Goal: Task Accomplishment & Management: Manage account settings

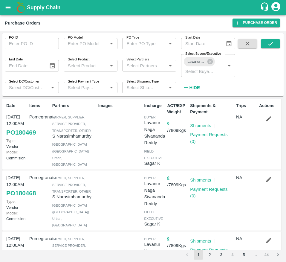
scroll to position [287, 0]
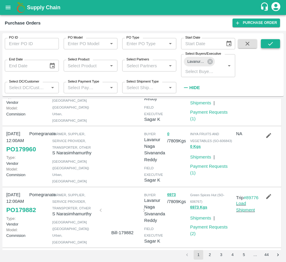
click at [272, 42] on icon "submit" at bounding box center [270, 43] width 7 height 7
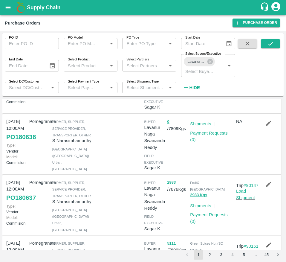
scroll to position [0, 0]
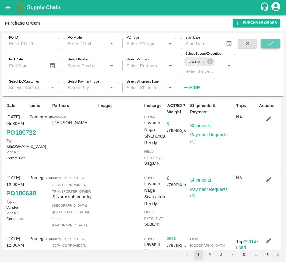
click at [271, 44] on icon "submit" at bounding box center [270, 44] width 5 height 4
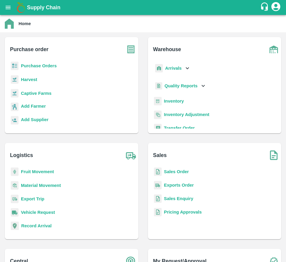
click at [38, 68] on b "Purchase Orders" at bounding box center [39, 65] width 36 height 5
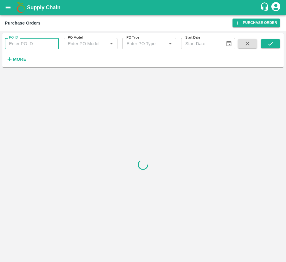
click at [26, 42] on input "PO ID" at bounding box center [32, 43] width 54 height 11
click at [276, 44] on button "submit" at bounding box center [270, 43] width 19 height 9
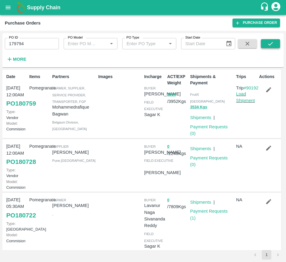
click at [276, 47] on button "submit" at bounding box center [270, 43] width 19 height 9
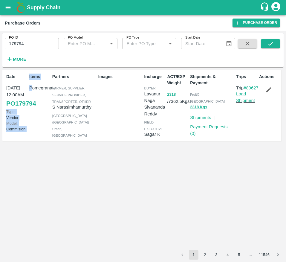
drag, startPoint x: 31, startPoint y: 116, endPoint x: 9, endPoint y: 103, distance: 25.9
click at [9, 103] on div "Date 07 Oct, 12:00AM PO 179794 Type: Vendor Model: Commision Items Pomegranate …" at bounding box center [141, 105] width 279 height 71
click at [3, 99] on div "Date 07 Oct, 12:00AM PO 179794 Type: Vendor Model: Commision Items Pomegranate …" at bounding box center [141, 105] width 279 height 71
drag, startPoint x: 3, startPoint y: 99, endPoint x: 29, endPoint y: 114, distance: 30.8
click at [29, 114] on div "Date 07 Oct, 12:00AM PO 179794 Type: Vendor Model: Commision Items Pomegranate …" at bounding box center [141, 105] width 279 height 71
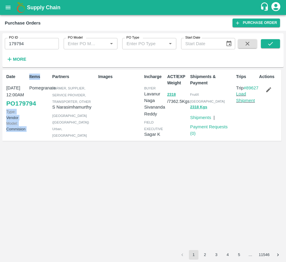
click at [29, 114] on div "Items Pomegranate" at bounding box center [38, 105] width 23 height 68
drag, startPoint x: 197, startPoint y: 102, endPoint x: 213, endPoint y: -39, distance: 142.3
click at [213, 0] on html "Supply Chain Purchase Orders Purchase Order PO ID 179794 PO ID PO Model PO Mode…" at bounding box center [143, 131] width 286 height 262
click at [25, 40] on input "179794" at bounding box center [32, 43] width 54 height 11
click at [265, 43] on button "submit" at bounding box center [270, 43] width 19 height 9
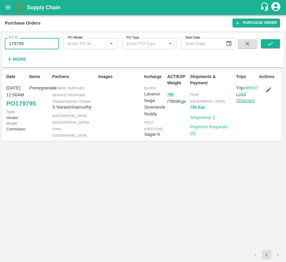
click at [32, 43] on input "179795" at bounding box center [32, 43] width 54 height 11
type input "179796"
click at [271, 44] on icon "submit" at bounding box center [270, 44] width 5 height 4
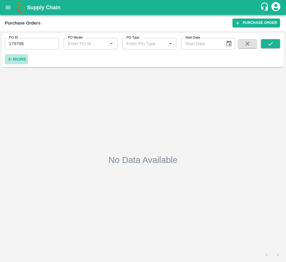
click at [21, 64] on button "More" at bounding box center [16, 59] width 23 height 10
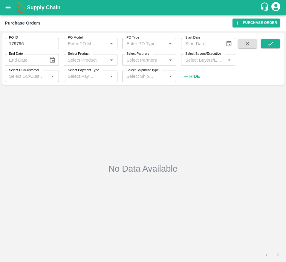
click at [198, 61] on input "Select Buyers/Executive" at bounding box center [203, 60] width 41 height 8
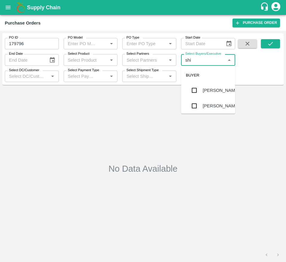
type input "shi"
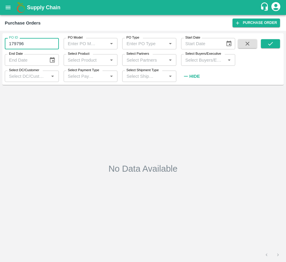
click at [40, 44] on input "179796" at bounding box center [32, 43] width 54 height 11
click at [265, 40] on button "submit" at bounding box center [270, 43] width 19 height 9
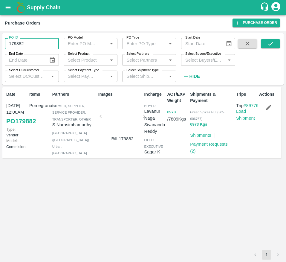
click at [38, 43] on input "179882" at bounding box center [32, 43] width 54 height 11
click at [266, 40] on button "submit" at bounding box center [270, 43] width 19 height 9
click at [43, 39] on input "179795" at bounding box center [32, 43] width 54 height 11
type input "179743"
click at [270, 43] on icon "submit" at bounding box center [270, 43] width 7 height 7
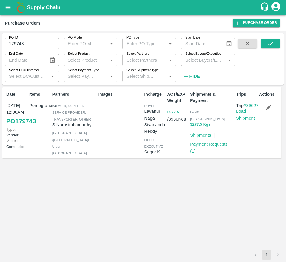
click at [56, 207] on div "Date 07 Oct, 12:00AM PO 179743 Type: Vendor Model: Commision Items Pomegranate …" at bounding box center [142, 168] width 281 height 163
click at [7, 9] on icon "open drawer" at bounding box center [8, 7] width 5 height 3
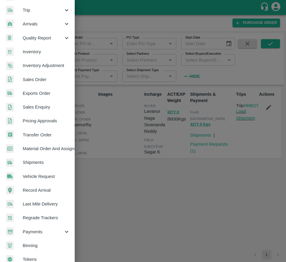
scroll to position [79, 0]
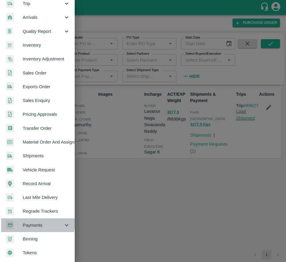
click at [30, 222] on span "Payments" at bounding box center [43, 225] width 41 height 7
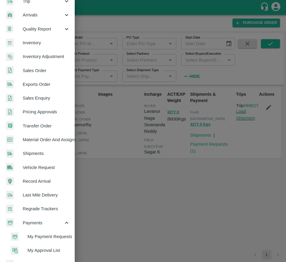
click at [45, 237] on span "My Payment Requests" at bounding box center [49, 236] width 42 height 7
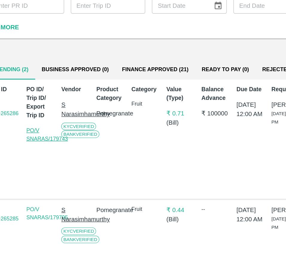
scroll to position [13, 0]
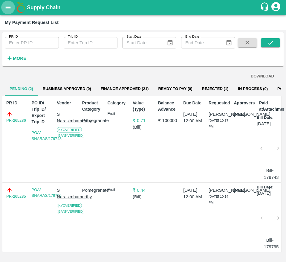
click at [4, 8] on button "open drawer" at bounding box center [8, 8] width 14 height 14
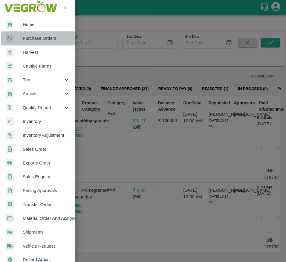
click at [38, 39] on span "Purchase Orders" at bounding box center [46, 38] width 47 height 7
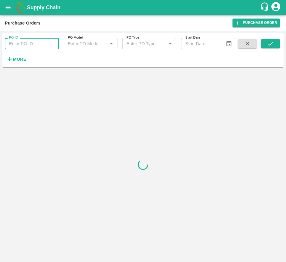
click at [24, 46] on input "PO ID" at bounding box center [32, 43] width 54 height 11
click at [274, 47] on button "submit" at bounding box center [270, 43] width 19 height 9
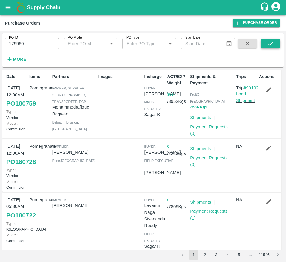
click at [272, 44] on icon "submit" at bounding box center [270, 43] width 7 height 7
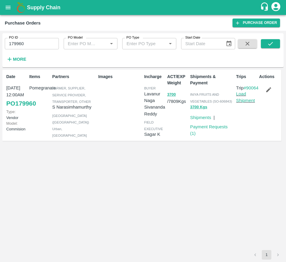
click at [31, 47] on input "179960" at bounding box center [32, 43] width 54 height 11
click at [266, 39] on button "submit" at bounding box center [270, 43] width 19 height 9
drag, startPoint x: 191, startPoint y: 101, endPoint x: 201, endPoint y: 101, distance: 10.8
click at [201, 101] on span "Green Spices Hut (SO-607093)" at bounding box center [207, 98] width 34 height 10
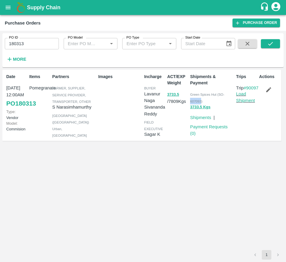
copy span "607093"
click at [33, 52] on div "PO ID 180313 PO ID PO Model PO Model   * PO Type PO Type   * Start Date Start D…" at bounding box center [117, 48] width 235 height 31
click at [33, 45] on input "180313" at bounding box center [32, 43] width 54 height 11
click at [264, 42] on button "submit" at bounding box center [270, 43] width 19 height 9
click at [37, 43] on input "180314" at bounding box center [32, 43] width 54 height 11
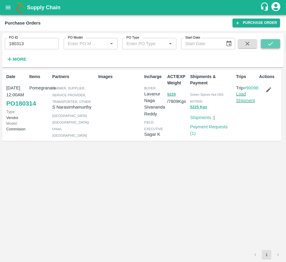
click at [273, 46] on icon "submit" at bounding box center [270, 43] width 7 height 7
click at [26, 43] on input "180313" at bounding box center [32, 43] width 54 height 11
click at [273, 40] on button "submit" at bounding box center [270, 43] width 19 height 9
click at [34, 45] on input "180314" at bounding box center [32, 43] width 54 height 11
click at [270, 42] on icon "submit" at bounding box center [270, 43] width 7 height 7
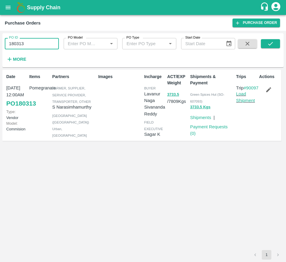
click at [32, 43] on input "180313" at bounding box center [32, 43] width 54 height 11
type input "180468"
click at [271, 45] on icon "submit" at bounding box center [270, 43] width 7 height 7
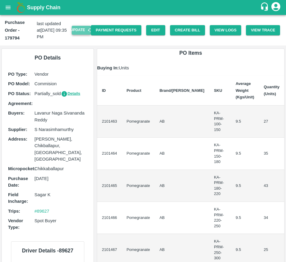
click at [77, 30] on button "Update" at bounding box center [81, 30] width 19 height 9
click at [183, 28] on button "Create Bill" at bounding box center [187, 30] width 35 height 10
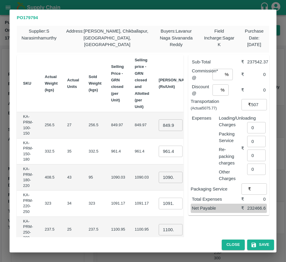
scroll to position [0, 94]
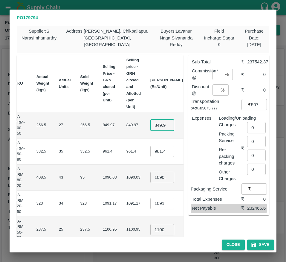
click at [150, 128] on input "849.965" at bounding box center [162, 124] width 24 height 11
type input "850"
click at [150, 154] on input "961.4" at bounding box center [162, 151] width 24 height 11
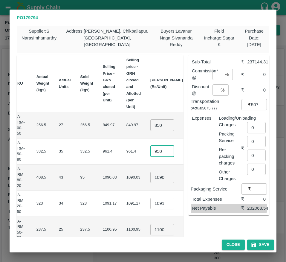
type input "950"
click at [150, 179] on input "1090.03" at bounding box center [162, 177] width 24 height 11
type input "1000"
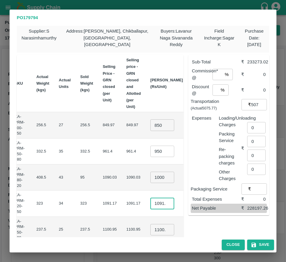
scroll to position [0, 0]
click at [150, 206] on input "1091.17" at bounding box center [162, 203] width 24 height 11
type input "1100"
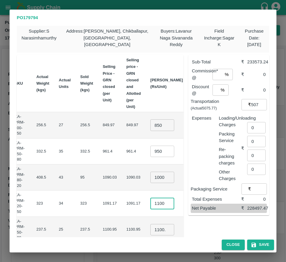
scroll to position [0, 0]
click at [188, 200] on td "₹37400" at bounding box center [202, 203] width 28 height 26
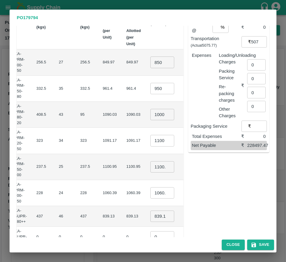
scroll to position [66, 0]
click at [150, 166] on input "1100.955" at bounding box center [162, 166] width 24 height 11
type input "1200"
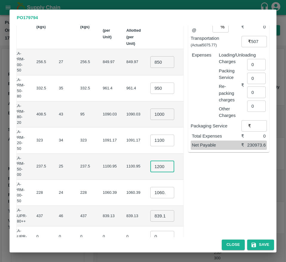
scroll to position [0, 0]
click at [150, 192] on input "1060.39" at bounding box center [162, 192] width 24 height 11
type input "1300"
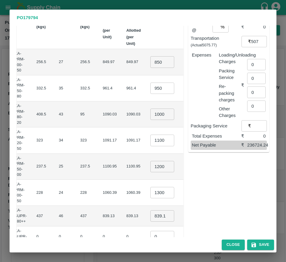
scroll to position [0, 0]
click at [188, 187] on td "₹31200" at bounding box center [202, 193] width 28 height 26
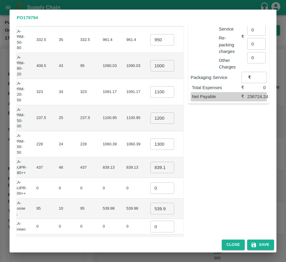
scroll to position [116, 0]
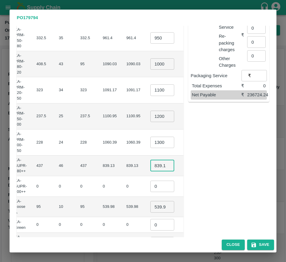
click at [150, 168] on input "839.135" at bounding box center [162, 165] width 24 height 11
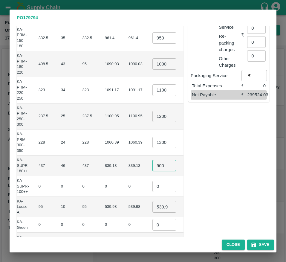
type input "900"
click at [152, 187] on input "0" at bounding box center [164, 186] width 24 height 11
type input "1"
click at [152, 205] on input "539.98" at bounding box center [164, 206] width 24 height 11
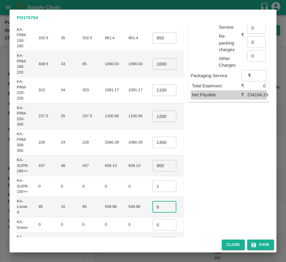
scroll to position [0, 89]
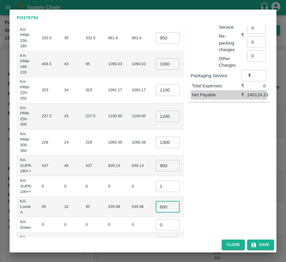
type input "600"
click at [156, 224] on input "0" at bounding box center [168, 224] width 24 height 11
type input "1"
click at [193, 218] on td "₹0" at bounding box center [204, 224] width 23 height 15
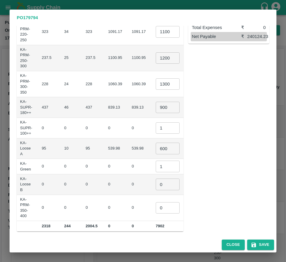
scroll to position [175, 0]
click at [156, 184] on input "0" at bounding box center [168, 183] width 24 height 11
type input "1"
click at [156, 209] on input "0" at bounding box center [168, 207] width 24 height 11
type input "1"
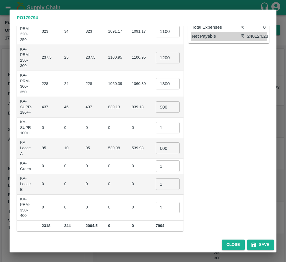
click at [193, 197] on td "₹0" at bounding box center [204, 208] width 23 height 26
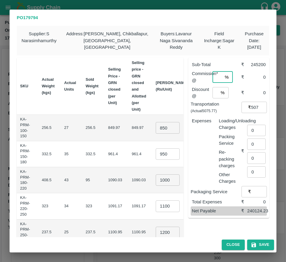
click at [218, 81] on input "number" at bounding box center [218, 76] width 10 height 11
type input "6"
click at [215, 95] on input "6" at bounding box center [216, 92] width 6 height 11
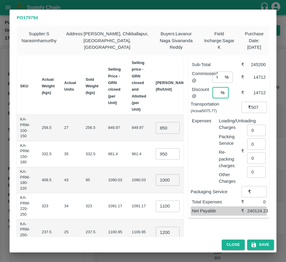
scroll to position [0, 1]
type input "6"
click at [251, 134] on input "0" at bounding box center [256, 130] width 19 height 11
click at [253, 126] on input "number" at bounding box center [258, 126] width 22 height 11
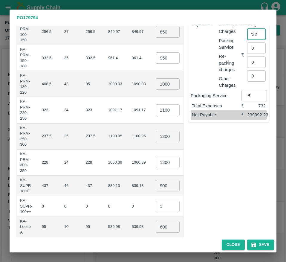
scroll to position [97, 0]
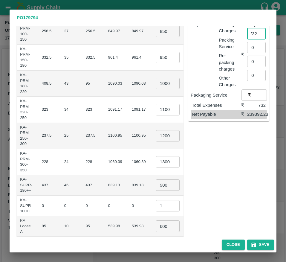
type input "732"
click at [156, 223] on input "600" at bounding box center [168, 225] width 24 height 11
type input "650"
click at [253, 249] on button "Save" at bounding box center [260, 244] width 27 height 10
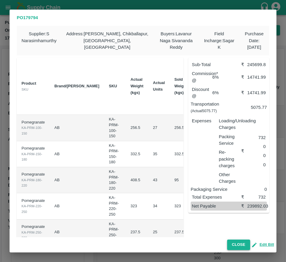
click at [234, 246] on button "Close" at bounding box center [238, 244] width 23 height 10
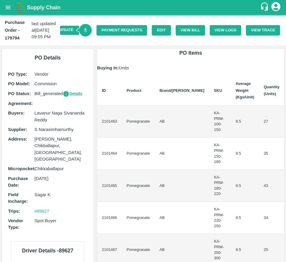
click at [83, 36] on link "Download Bill" at bounding box center [85, 30] width 13 height 13
click at [122, 34] on link "Payment Requests" at bounding box center [122, 30] width 51 height 10
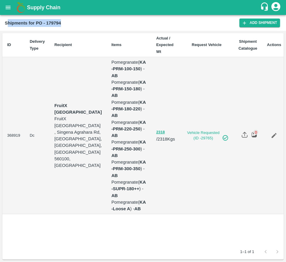
drag, startPoint x: 6, startPoint y: 23, endPoint x: 74, endPoint y: 20, distance: 67.3
click at [74, 20] on div "Shipments for PO - 179794" at bounding box center [122, 23] width 235 height 8
click at [65, 26] on div "Shipments for PO - 179794" at bounding box center [122, 23] width 235 height 8
drag, startPoint x: 65, startPoint y: 26, endPoint x: 2, endPoint y: 26, distance: 63.7
click at [2, 26] on div "Shipments for PO - 179794 Add Shipment" at bounding box center [143, 23] width 286 height 16
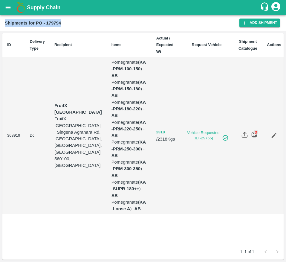
copy b "Shipments for PO - 179794"
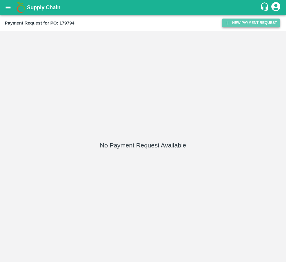
click at [235, 27] on button "New Payment Request" at bounding box center [251, 23] width 58 height 9
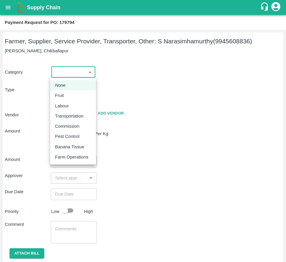
click at [65, 68] on body "Supply Chain Payment Request for PO: 179794 Farmer, Supplier, Service Provider,…" at bounding box center [143, 131] width 286 height 262
click at [65, 97] on div "Fruit" at bounding box center [61, 95] width 12 height 7
type input "1"
type input "S Narasimhamurthy - 9945608836(Farmer, Supplier, Service Provider, Transporter,…"
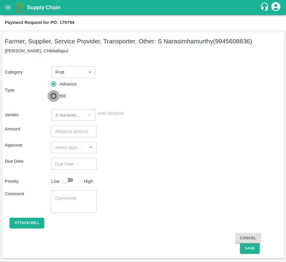
click at [54, 96] on input "Bill" at bounding box center [54, 96] width 12 height 12
radio input "true"
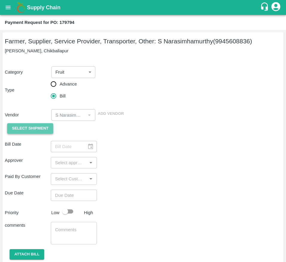
click at [30, 130] on span "Select Shipment" at bounding box center [30, 128] width 36 height 7
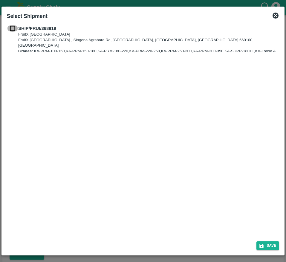
click at [11, 28] on input "checkbox" at bounding box center [12, 28] width 11 height 7
checkbox input "true"
click at [272, 250] on button "Save" at bounding box center [267, 245] width 23 height 9
type input "08/10/2025"
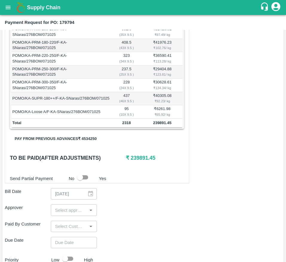
scroll to position [150, 0]
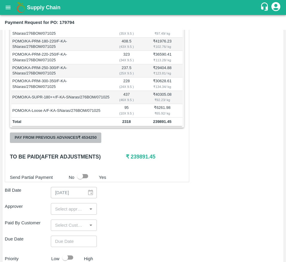
click at [83, 143] on button "Pay from previous advances ₹ 4534250" at bounding box center [55, 137] width 91 height 10
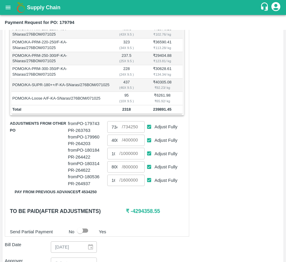
scroll to position [163, 0]
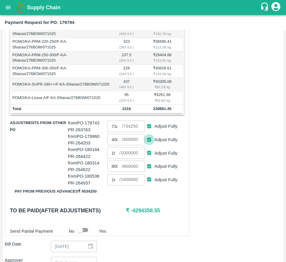
click at [146, 145] on input "Adjust Fully" at bounding box center [149, 139] width 11 height 11
checkbox input "false"
type input "0"
click at [146, 158] on input "Adjust Fully" at bounding box center [149, 152] width 11 height 11
checkbox input "false"
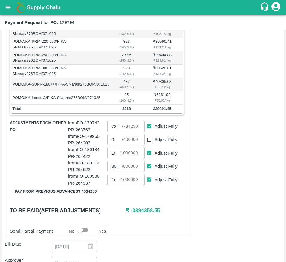
type input "0"
click at [151, 172] on input "Adjust Fully" at bounding box center [149, 166] width 11 height 11
checkbox input "false"
type input "0"
click at [147, 185] on input "Adjust Fully" at bounding box center [149, 179] width 11 height 11
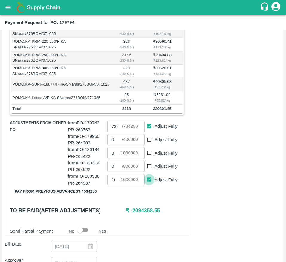
checkbox input "false"
type input "0"
click at [146, 132] on input "Adjust Fully" at bounding box center [149, 126] width 11 height 11
checkbox input "false"
type input "0"
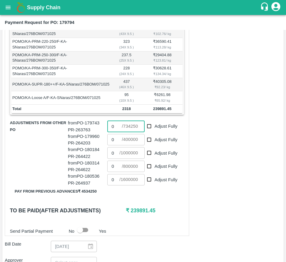
click at [116, 132] on input "0" at bounding box center [114, 125] width 14 height 11
type input "239868"
click at [161, 215] on h6 "₹ 23.45" at bounding box center [155, 210] width 58 height 8
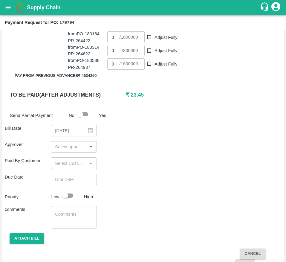
scroll to position [279, 0]
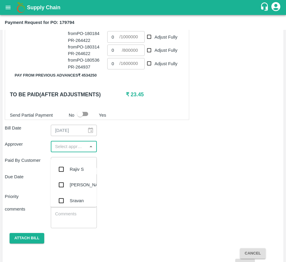
click at [65, 150] on input "input" at bounding box center [69, 147] width 33 height 8
type input "muk"
click at [60, 171] on input "checkbox" at bounding box center [61, 169] width 12 height 12
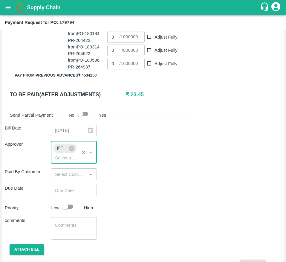
type input "DD/MM/YYYY hh:mm aa"
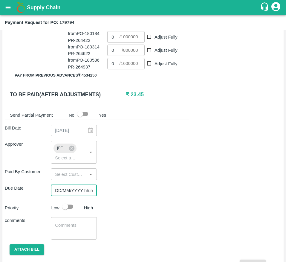
click at [61, 196] on input "DD/MM/YYYY hh:mm aa" at bounding box center [72, 190] width 42 height 11
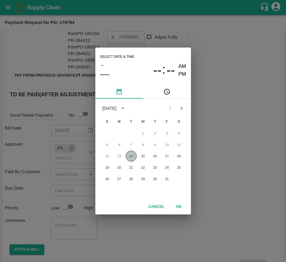
click at [132, 156] on button "14" at bounding box center [131, 156] width 11 height 11
type input "14/10/2025 12:00 AM"
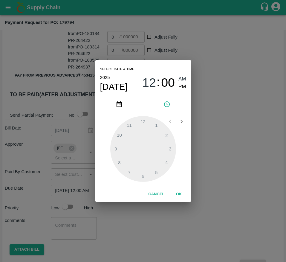
click at [179, 195] on button "OK" at bounding box center [178, 194] width 19 height 10
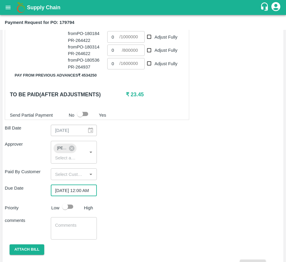
scroll to position [0, 0]
click at [68, 212] on input "checkbox" at bounding box center [65, 206] width 34 height 11
checkbox input "true"
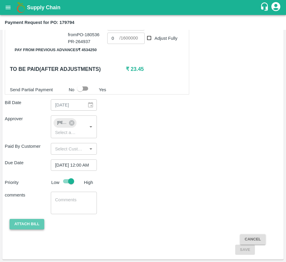
click at [27, 226] on button "Attach bill" at bounding box center [27, 224] width 35 height 10
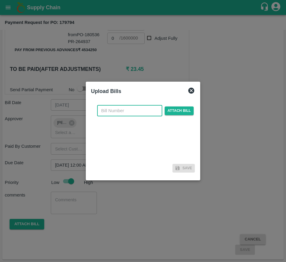
click at [124, 108] on input "text" at bounding box center [129, 110] width 65 height 11
type input "179794"
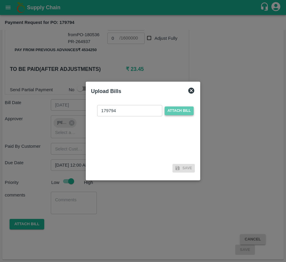
click at [182, 109] on span "Attach bill" at bounding box center [179, 110] width 29 height 9
click at [0, 0] on input "Attach bill" at bounding box center [0, 0] width 0 height 0
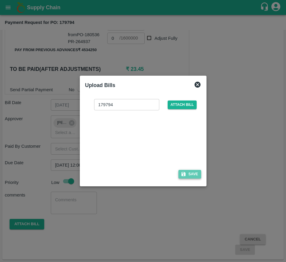
click at [186, 173] on icon "button" at bounding box center [183, 173] width 5 height 5
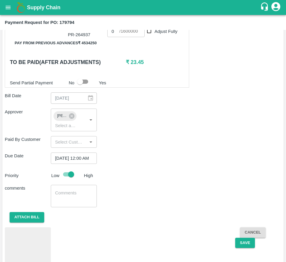
scroll to position [333, 0]
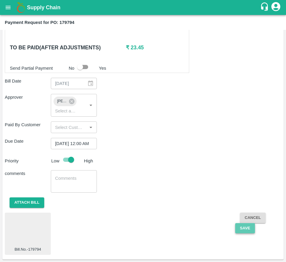
click at [239, 227] on button "Save" at bounding box center [245, 228] width 20 height 10
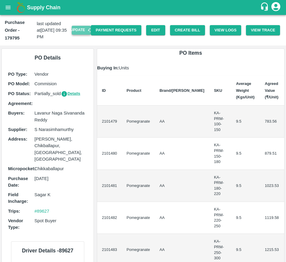
click at [73, 29] on button "Update" at bounding box center [81, 30] width 19 height 9
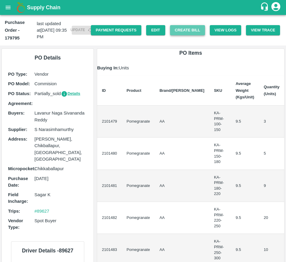
click at [184, 31] on button "Create Bill" at bounding box center [187, 30] width 35 height 10
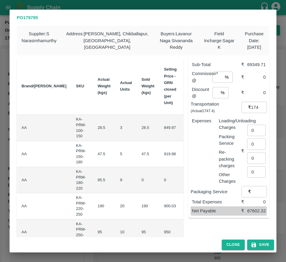
scroll to position [0, 93]
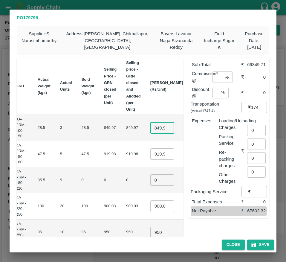
click at [150, 130] on input "849.965" at bounding box center [162, 127] width 24 height 11
type input "850"
click at [150, 157] on input "919.9800000000001" at bounding box center [162, 153] width 24 height 11
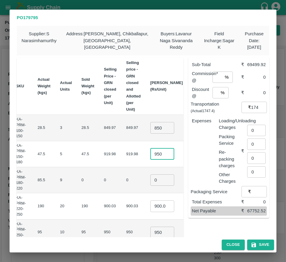
type input "950"
click at [150, 182] on input "0" at bounding box center [162, 179] width 24 height 11
type input "1000"
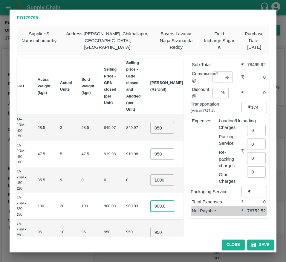
click at [150, 204] on input "900.03" at bounding box center [162, 205] width 24 height 11
type input "1100"
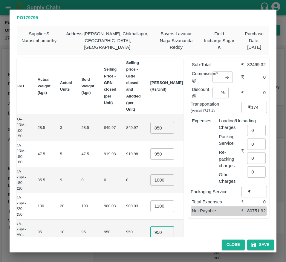
click at [150, 232] on input "950" at bounding box center [162, 232] width 24 height 11
type input "1150"
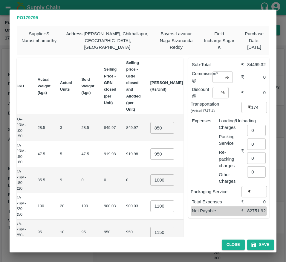
click at [188, 216] on td "₹22000" at bounding box center [202, 206] width 28 height 26
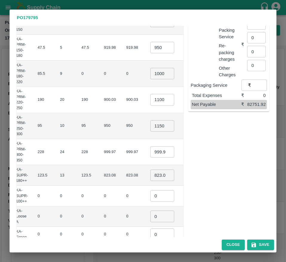
scroll to position [107, 0]
click at [150, 155] on input "999.97" at bounding box center [162, 151] width 24 height 11
type input "1200"
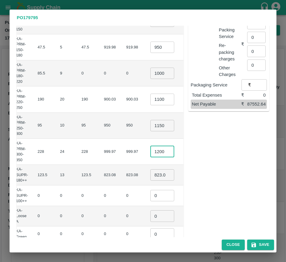
scroll to position [0, 0]
click at [150, 175] on input "823.08" at bounding box center [162, 174] width 24 height 11
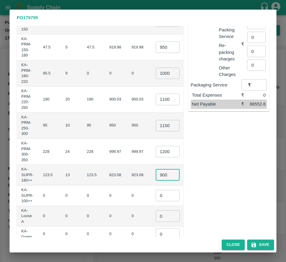
type input "900"
click at [193, 184] on td "₹11700" at bounding box center [204, 175] width 23 height 21
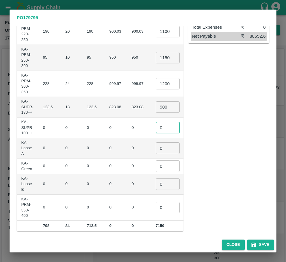
click at [156, 129] on input "0" at bounding box center [168, 127] width 24 height 11
type input "1"
click at [156, 144] on input "0" at bounding box center [168, 147] width 24 height 11
type input "1"
click at [156, 163] on input "0" at bounding box center [168, 165] width 24 height 11
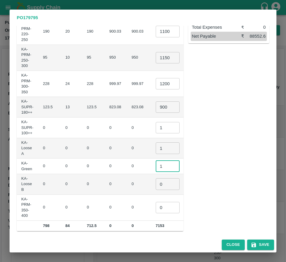
type input "1"
click at [156, 182] on input "0" at bounding box center [168, 183] width 24 height 11
type input "1"
click at [156, 204] on input "0" at bounding box center [168, 207] width 24 height 11
type input "1"
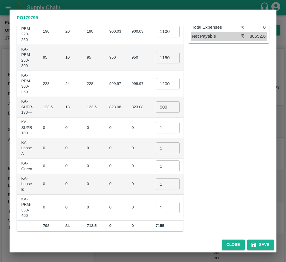
click at [193, 174] on td "₹0" at bounding box center [204, 184] width 23 height 21
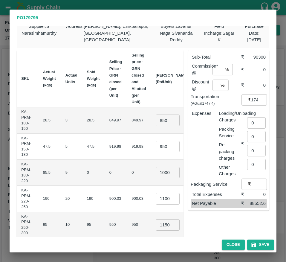
scroll to position [0, 0]
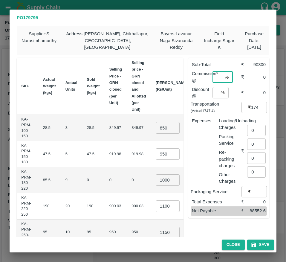
click at [213, 78] on input "number" at bounding box center [218, 76] width 10 height 11
type input "6"
click at [215, 90] on input "number" at bounding box center [216, 92] width 6 height 11
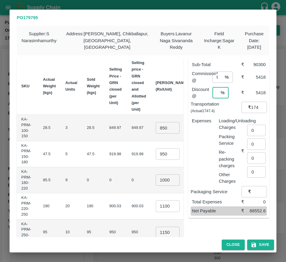
scroll to position [0, 1]
type input "6"
click at [252, 133] on input "0" at bounding box center [256, 130] width 19 height 11
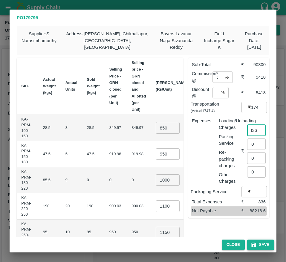
type input "336"
click at [259, 245] on button "Save" at bounding box center [260, 244] width 27 height 10
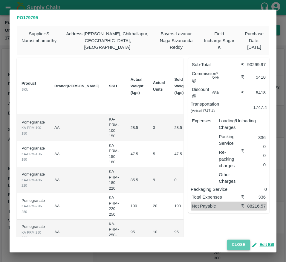
click at [238, 246] on button "Close" at bounding box center [238, 244] width 23 height 10
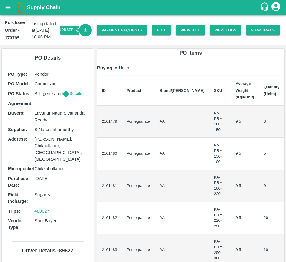
click at [85, 29] on icon "Download Bill" at bounding box center [85, 30] width 3 height 4
click at [111, 28] on link "Payment Requests" at bounding box center [122, 30] width 51 height 10
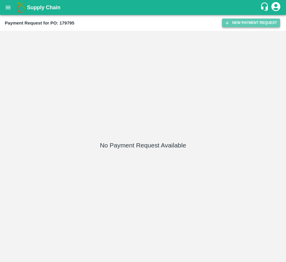
click at [243, 19] on button "New Payment Request" at bounding box center [251, 23] width 58 height 9
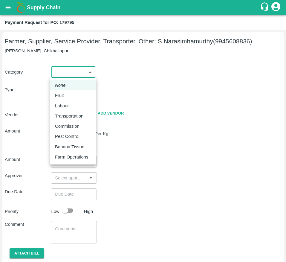
click at [74, 72] on body "Supply Chain Payment Request for PO: 179795 Farmer, Supplier, Service Provider,…" at bounding box center [143, 131] width 286 height 262
click at [67, 95] on div "Fruit" at bounding box center [73, 95] width 36 height 7
type input "1"
type input "S Narasimhamurthy - 9945608836(Farmer, Supplier, Service Provider, Transporter,…"
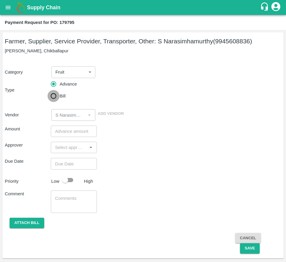
click at [54, 91] on input "Bill" at bounding box center [54, 96] width 12 height 12
radio input "true"
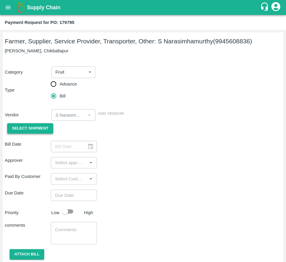
drag, startPoint x: 22, startPoint y: 129, endPoint x: 24, endPoint y: 125, distance: 5.3
click at [24, 125] on span "Select Shipment" at bounding box center [30, 128] width 36 height 7
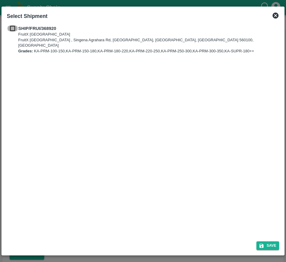
click at [13, 26] on input "checkbox" at bounding box center [12, 28] width 11 height 7
checkbox input "true"
click at [263, 245] on icon "submit" at bounding box center [262, 246] width 4 height 4
type input "08/10/2025"
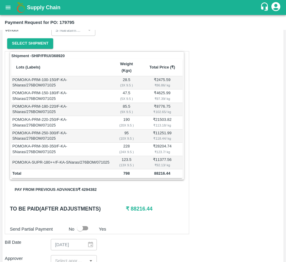
scroll to position [85, 0]
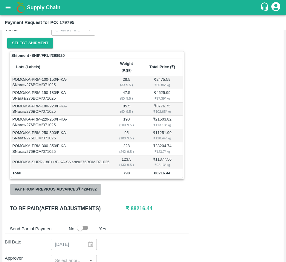
click at [64, 191] on button "Pay from previous advances ₹ 4294382" at bounding box center [55, 189] width 91 height 10
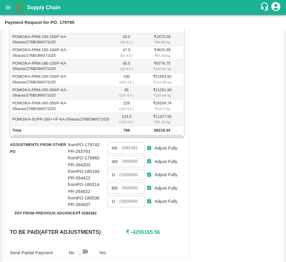
scroll to position [128, 0]
click at [150, 153] on input "Adjust Fully" at bounding box center [149, 147] width 11 height 11
checkbox input "false"
type input "0"
click at [147, 166] on input "Adjust Fully" at bounding box center [149, 160] width 11 height 11
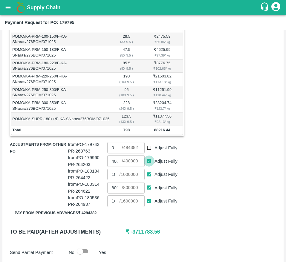
checkbox input "false"
type input "0"
click at [149, 180] on input "Adjust Fully" at bounding box center [149, 174] width 11 height 11
checkbox input "false"
type input "0"
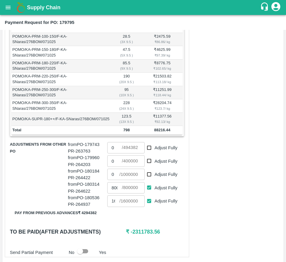
click at [149, 193] on input "Adjust Fully" at bounding box center [149, 187] width 11 height 11
checkbox input "false"
type input "0"
click at [149, 206] on input "Adjust Fully" at bounding box center [149, 200] width 11 height 11
checkbox input "false"
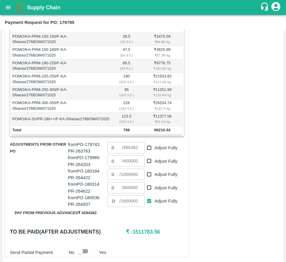
type input "0"
click at [113, 153] on input "0" at bounding box center [114, 147] width 14 height 11
type input "88216"
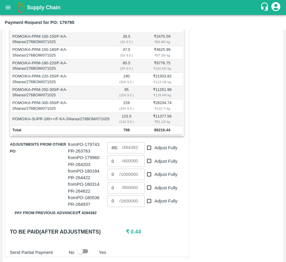
click at [155, 229] on div "Shipment - SHIP/FRUI/368920 Lots (Labels) Weight (Kgs) Total Price (₹) POMO/KA-…" at bounding box center [97, 133] width 184 height 250
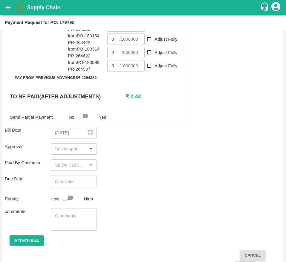
scroll to position [264, 0]
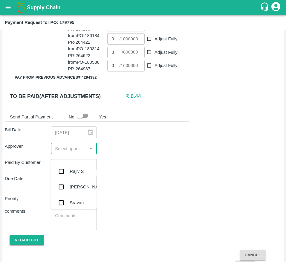
click at [74, 152] on input "input" at bounding box center [69, 149] width 33 height 8
type input "muk"
click at [59, 169] on input "checkbox" at bounding box center [61, 171] width 12 height 12
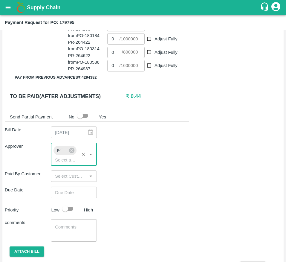
type input "DD/MM/YYYY hh:mm aa"
click at [60, 198] on input "DD/MM/YYYY hh:mm aa" at bounding box center [72, 192] width 42 height 11
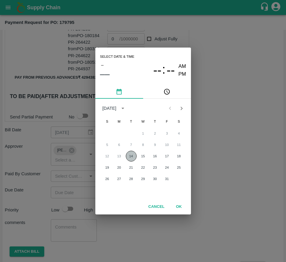
click at [132, 156] on button "14" at bounding box center [131, 156] width 11 height 11
type input "14/10/2025 12:00 AM"
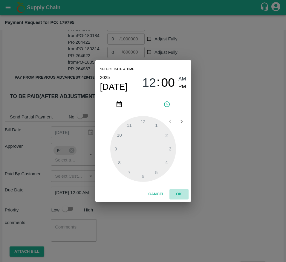
click at [180, 194] on button "OK" at bounding box center [178, 194] width 19 height 10
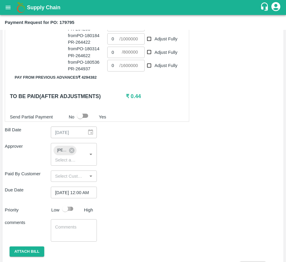
scroll to position [0, 0]
click at [71, 214] on input "checkbox" at bounding box center [65, 208] width 34 height 11
checkbox input "true"
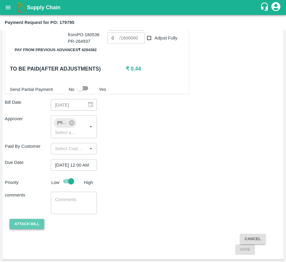
click at [17, 224] on button "Attach bill" at bounding box center [27, 224] width 35 height 10
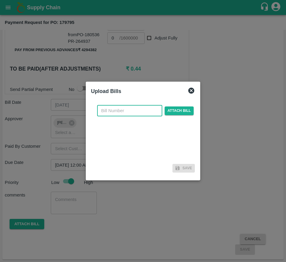
click at [117, 113] on input "text" at bounding box center [129, 110] width 65 height 11
type input "179795"
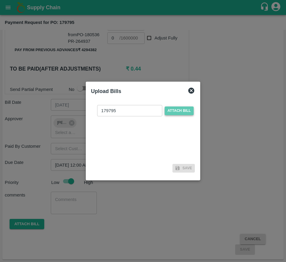
click at [177, 109] on span "Attach bill" at bounding box center [179, 110] width 29 height 9
click at [0, 0] on input "Attach bill" at bounding box center [0, 0] width 0 height 0
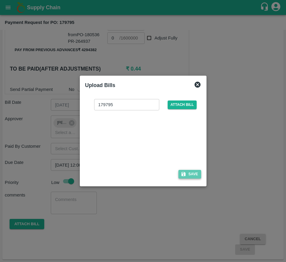
click at [187, 173] on button "Save" at bounding box center [189, 174] width 23 height 9
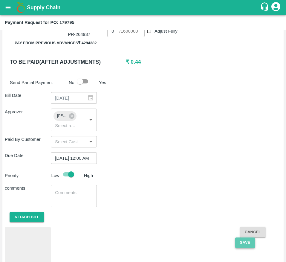
click at [243, 247] on button "Save" at bounding box center [245, 242] width 20 height 10
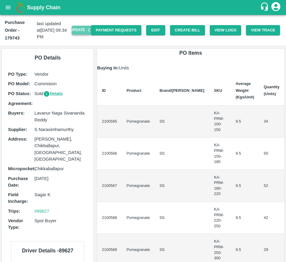
click at [74, 31] on button "Update" at bounding box center [81, 30] width 19 height 9
click at [184, 30] on button "Create Bill" at bounding box center [187, 30] width 35 height 10
click at [80, 30] on button "Update" at bounding box center [81, 30] width 19 height 9
click at [184, 29] on button "Create Bill" at bounding box center [187, 30] width 35 height 10
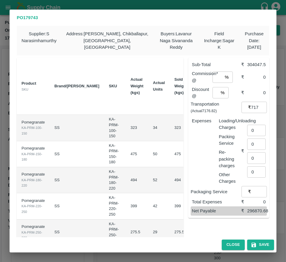
scroll to position [0, 94]
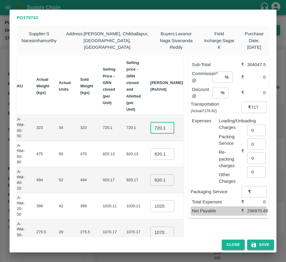
click at [150, 130] on input "720.1" at bounding box center [162, 127] width 24 height 11
type input "850"
click at [150, 156] on input "820.135" at bounding box center [162, 153] width 24 height 11
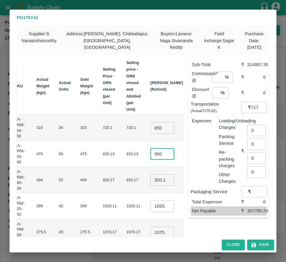
type input "950"
click at [150, 180] on input "920.17" at bounding box center [162, 179] width 24 height 11
type input "1000"
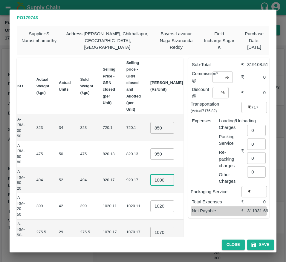
scroll to position [0, 0]
click at [150, 203] on input "1020.1099999999998" at bounding box center [162, 205] width 24 height 11
type input "1100"
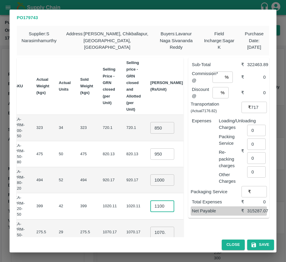
scroll to position [0, 0]
click at [150, 232] on input "1070.175" at bounding box center [162, 232] width 24 height 11
type input "1150"
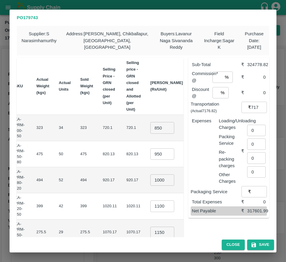
scroll to position [0, 0]
click at [122, 224] on td "1070.17" at bounding box center [134, 232] width 24 height 26
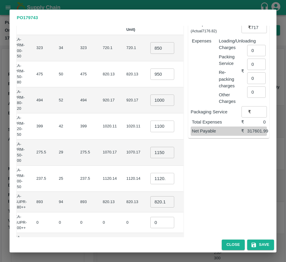
scroll to position [82, 0]
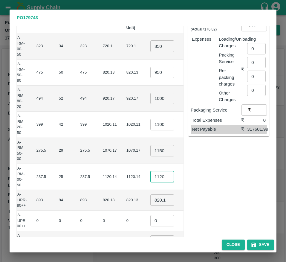
click at [150, 175] on input "1120.145" at bounding box center [162, 176] width 24 height 11
type input "1200"
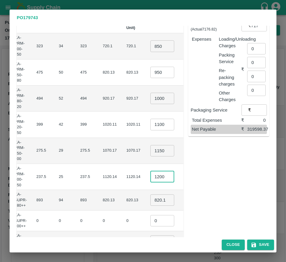
click at [150, 199] on input "820.135" at bounding box center [162, 199] width 24 height 11
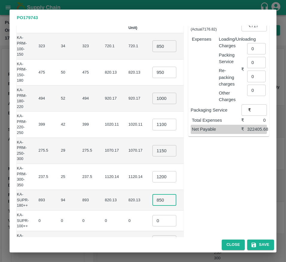
type input "850"
click at [152, 218] on input "0" at bounding box center [164, 220] width 24 height 11
type input "1"
click at [126, 216] on td "0" at bounding box center [136, 220] width 24 height 21
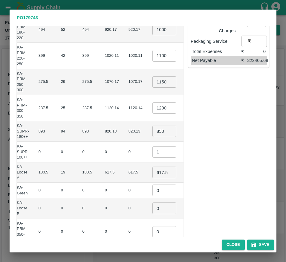
scroll to position [155, 0]
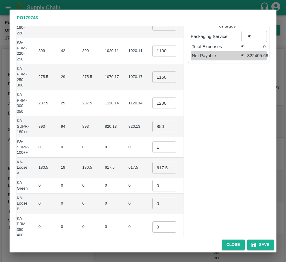
click at [152, 170] on input "617.5" at bounding box center [164, 167] width 24 height 11
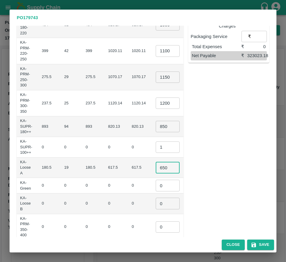
type input "650"
click at [156, 186] on input "0" at bounding box center [168, 185] width 24 height 11
type input "1"
click at [156, 204] on input "0" at bounding box center [168, 203] width 24 height 11
type input "1"
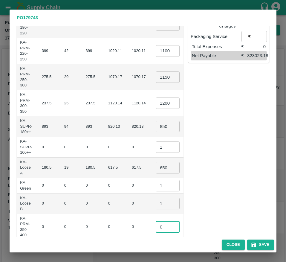
click at [156, 223] on input "0" at bounding box center [168, 226] width 24 height 11
type input "1"
click at [193, 199] on td "₹0" at bounding box center [204, 203] width 23 height 21
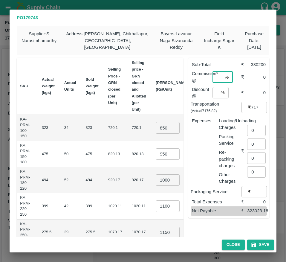
click at [215, 78] on input "number" at bounding box center [218, 76] width 10 height 11
type input "6"
click at [215, 98] on input "number" at bounding box center [216, 92] width 6 height 11
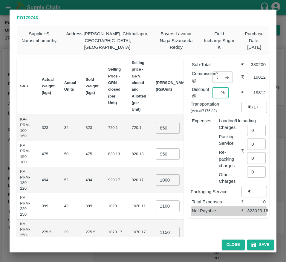
scroll to position [0, 1]
type input "6"
click at [254, 130] on input "0" at bounding box center [256, 130] width 19 height 11
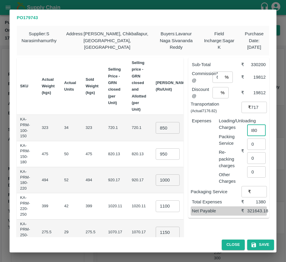
type input "1380"
click at [256, 219] on div "Sub-Total ₹ 330200 Commission* @ 6 % ​ ₹ 19812 Discount @ 6 % ​ ₹ 19812 Transpo…" at bounding box center [227, 229] width 86 height 353
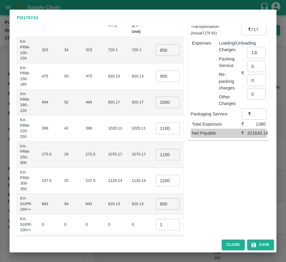
scroll to position [81, 0]
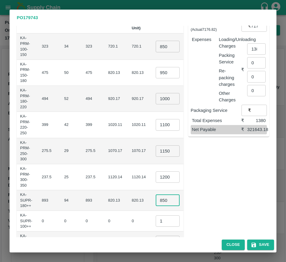
click at [156, 201] on input "850" at bounding box center [168, 200] width 24 height 11
type input "850"
click at [156, 178] on input "1200" at bounding box center [168, 176] width 24 height 11
type input "1250"
click at [193, 178] on div "Sub-Total ₹ 331450 Commission* @ 6 % ​ ₹ 19887 Discount @ 6 % ​ ₹ 19887 Transpo…" at bounding box center [227, 148] width 86 height 353
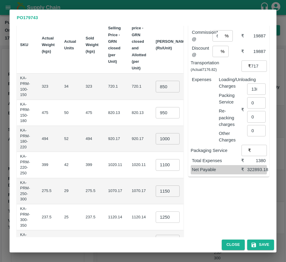
scroll to position [40, 0]
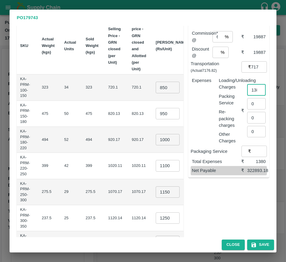
click at [250, 90] on input "1380" at bounding box center [256, 89] width 19 height 11
type input "0"
click at [248, 215] on div "Sub-Total ₹ 331450 Commission* @ 6 % ​ ₹ 19887 Discount @ 6 % ​ ₹ 19887 Transpo…" at bounding box center [227, 189] width 86 height 353
click at [264, 247] on button "Save" at bounding box center [260, 244] width 27 height 10
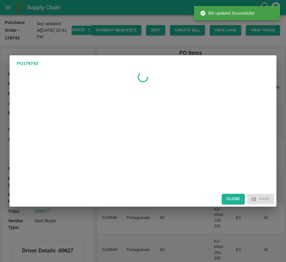
scroll to position [0, 0]
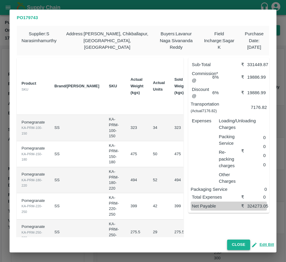
click at [237, 241] on button "Close" at bounding box center [238, 244] width 23 height 10
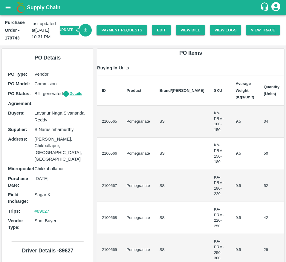
click at [84, 27] on link "Download Bill" at bounding box center [85, 30] width 13 height 13
click at [112, 32] on link "Payment Requests" at bounding box center [122, 30] width 51 height 10
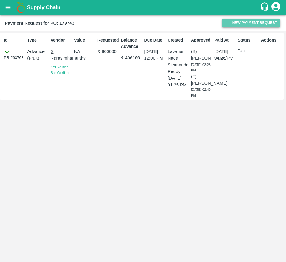
click at [248, 21] on button "New Payment Request" at bounding box center [251, 23] width 58 height 9
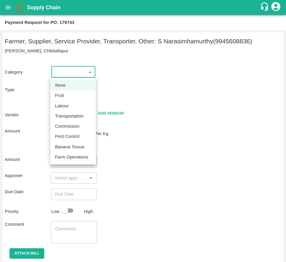
click at [74, 69] on body "Supply Chain Payment Request for PO: 179743 Farmer, Supplier, Service Provider,…" at bounding box center [143, 131] width 286 height 262
click at [70, 94] on div "Fruit" at bounding box center [73, 95] width 36 height 7
type input "1"
type input "S Narasimhamurthy - 9945608836(Farmer, Supplier, Service Provider, Transporter,…"
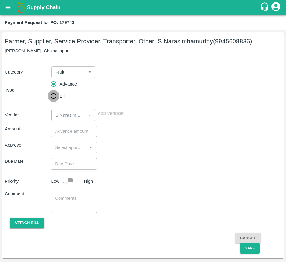
click at [55, 96] on input "Bill" at bounding box center [54, 96] width 12 height 12
radio input "true"
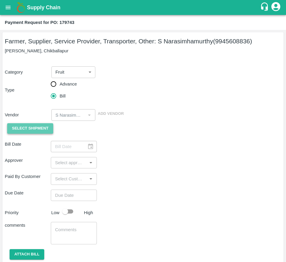
click at [29, 127] on span "Select Shipment" at bounding box center [30, 128] width 36 height 7
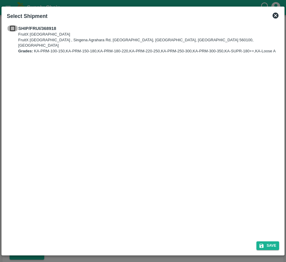
click at [9, 27] on input "checkbox" at bounding box center [12, 28] width 11 height 7
checkbox input "true"
click at [262, 245] on icon "submit" at bounding box center [262, 246] width 4 height 4
type input "08/10/2025"
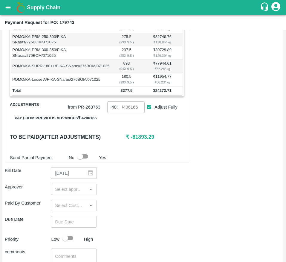
scroll to position [188, 0]
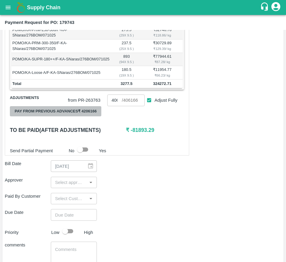
click at [86, 114] on button "Pay from previous advances ₹ 4206166" at bounding box center [55, 111] width 91 height 10
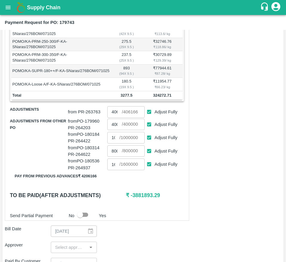
scroll to position [177, 0]
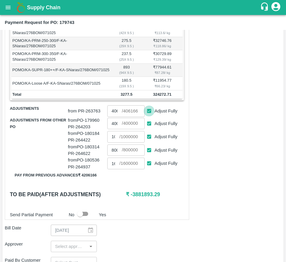
click at [146, 117] on input "Adjust Fully" at bounding box center [149, 111] width 11 height 11
checkbox input "false"
type input "0"
click at [146, 128] on input "Adjust Fully" at bounding box center [149, 123] width 11 height 11
checkbox input "false"
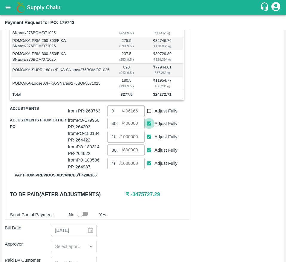
type input "0"
click at [147, 142] on input "Adjust Fully" at bounding box center [149, 136] width 11 height 11
checkbox input "false"
type input "0"
click at [149, 156] on input "Adjust Fully" at bounding box center [149, 150] width 11 height 11
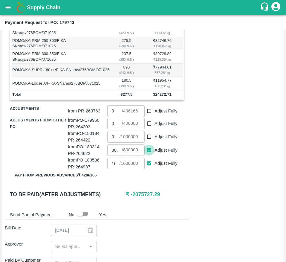
checkbox input "false"
type input "0"
click at [151, 169] on input "Adjust Fully" at bounding box center [149, 163] width 11 height 11
checkbox input "false"
type input "0"
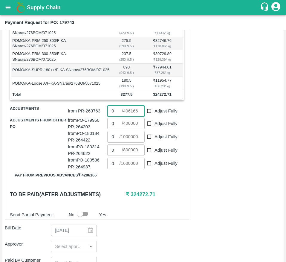
click at [114, 117] on input "0" at bounding box center [114, 110] width 14 height 11
type input "306166"
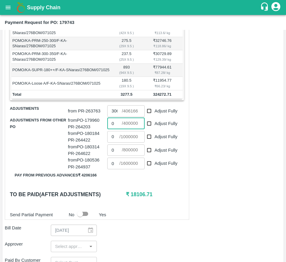
click at [116, 129] on input "0" at bounding box center [114, 123] width 14 height 11
click at [116, 129] on input "181106" at bounding box center [114, 123] width 14 height 11
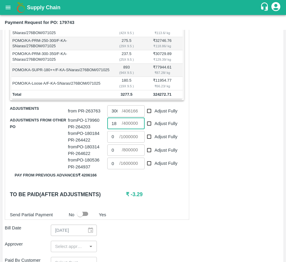
type input "1"
type input "18106"
click at [157, 193] on div "Shipment - SHIP/FRUI/368918 Lots (Labels) Weight (Kgs) Total Price (₹) POMO/KA-…" at bounding box center [97, 89] width 184 height 261
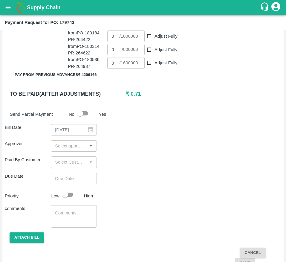
scroll to position [291, 0]
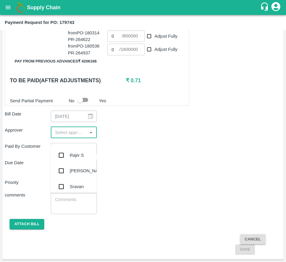
click at [72, 136] on input "input" at bounding box center [69, 133] width 33 height 8
type input "mu"
click at [65, 156] on input "checkbox" at bounding box center [61, 155] width 12 height 12
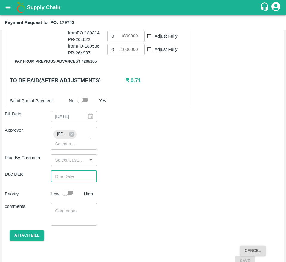
type input "DD/MM/YYYY hh:mm aa"
click at [65, 182] on input "DD/MM/YYYY hh:mm aa" at bounding box center [72, 176] width 42 height 11
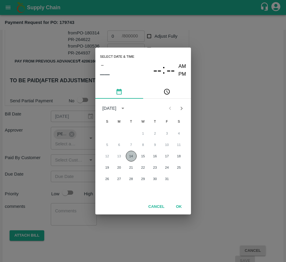
click at [130, 155] on button "14" at bounding box center [131, 156] width 11 height 11
type input "14/10/2025 12:00 AM"
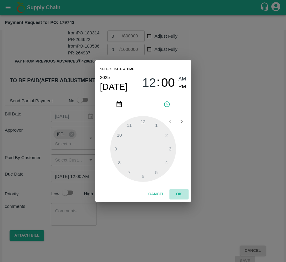
click at [180, 194] on button "OK" at bounding box center [178, 194] width 19 height 10
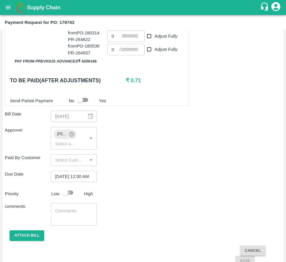
scroll to position [0, 0]
click at [69, 198] on input "checkbox" at bounding box center [65, 192] width 34 height 11
checkbox input "true"
click at [30, 236] on div "Shipment - SHIP/FRUI/368918 Lots (Labels) Weight (Kgs) Total Price (₹) POMO/KA-…" at bounding box center [143, 55] width 276 height 421
click at [29, 241] on button "Attach bill" at bounding box center [27, 235] width 35 height 10
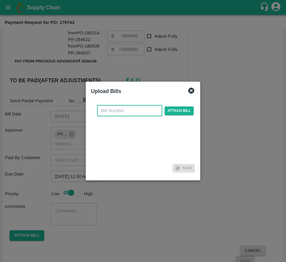
click at [123, 110] on input "text" at bounding box center [129, 110] width 65 height 11
type input "179743"
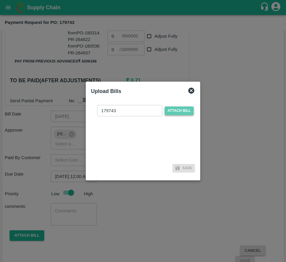
click at [173, 109] on span "Attach bill" at bounding box center [179, 110] width 29 height 9
click at [0, 0] on input "Attach bill" at bounding box center [0, 0] width 0 height 0
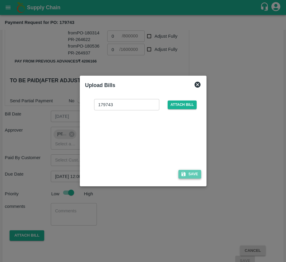
click at [187, 172] on button "Save" at bounding box center [189, 174] width 23 height 9
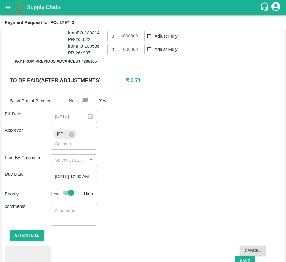
scroll to position [331, 0]
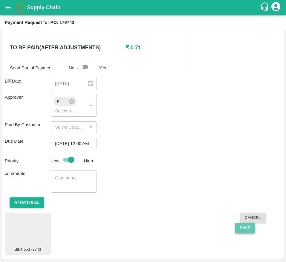
click at [244, 230] on button "Save" at bounding box center [245, 228] width 20 height 10
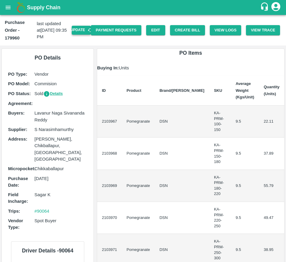
click at [78, 31] on button "Update" at bounding box center [81, 30] width 19 height 9
click at [184, 26] on button "Create Bill" at bounding box center [187, 30] width 35 height 10
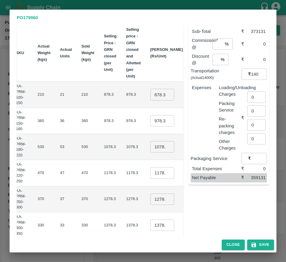
scroll to position [35, 0]
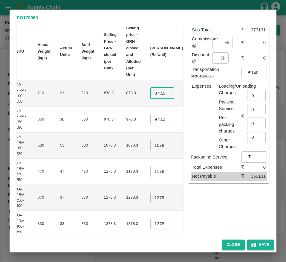
click at [150, 94] on input "878.3" at bounding box center [162, 92] width 24 height 11
type input "900"
click at [150, 119] on input "978.3000000000002" at bounding box center [162, 119] width 24 height 11
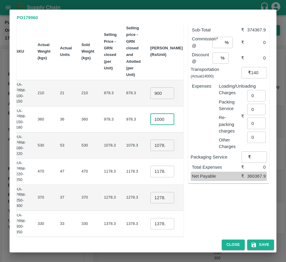
scroll to position [0, 2]
type input "1000"
click at [150, 148] on input "1078.3" at bounding box center [162, 145] width 24 height 11
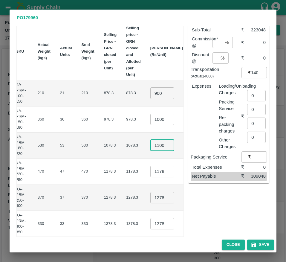
scroll to position [0, 1]
type input "1100"
click at [150, 175] on input "1178.3" at bounding box center [162, 171] width 24 height 11
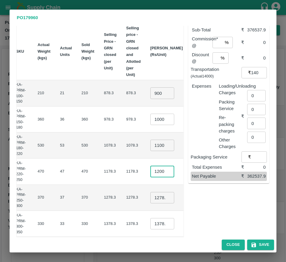
scroll to position [0, 2]
type input "1200"
click at [150, 197] on input "1278.3" at bounding box center [162, 197] width 24 height 11
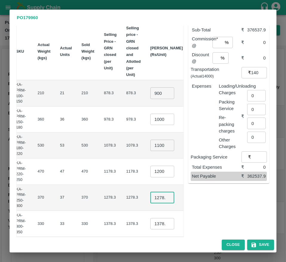
click at [150, 197] on input "1278.3" at bounding box center [162, 197] width 24 height 11
type input "1300"
click at [188, 209] on td "₹48100" at bounding box center [202, 198] width 28 height 26
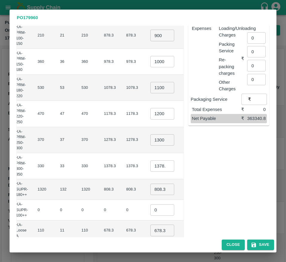
scroll to position [93, 0]
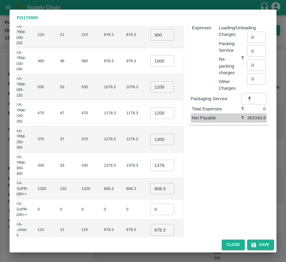
click at [150, 166] on input "1378.3000000000002" at bounding box center [162, 165] width 24 height 11
type input "1400"
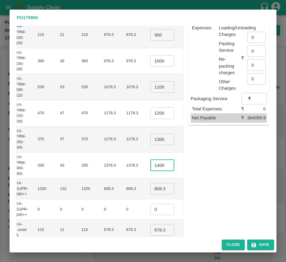
click at [150, 188] on input "808.3" at bounding box center [162, 188] width 24 height 11
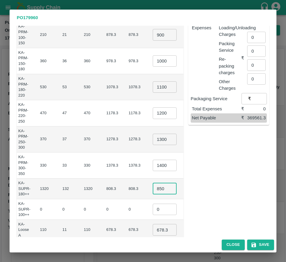
type input "850"
click at [153, 213] on input "0" at bounding box center [165, 209] width 24 height 11
type input "1"
click at [153, 233] on input "678.3" at bounding box center [165, 229] width 24 height 11
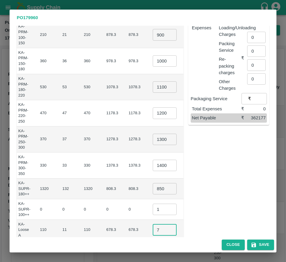
scroll to position [0, 89]
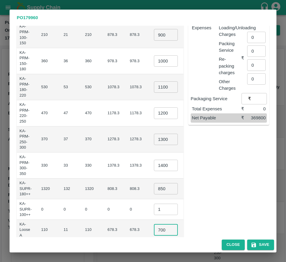
type input "700"
click at [196, 208] on div "Sub-Total ₹ 383800 Commission* @ % ​ ₹ 0 Discount @ % ​ ₹ 0 Transportation (Act…" at bounding box center [227, 136] width 86 height 353
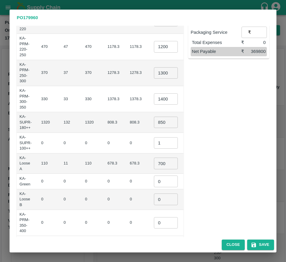
scroll to position [177, 0]
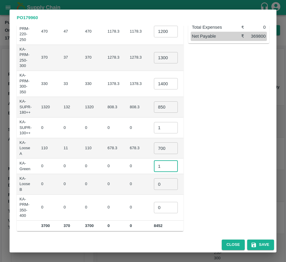
type input "1"
click at [154, 162] on input "1" at bounding box center [166, 165] width 24 height 11
type input "1"
click at [154, 180] on input "1" at bounding box center [166, 183] width 24 height 11
click at [154, 205] on input "-1" at bounding box center [166, 207] width 24 height 11
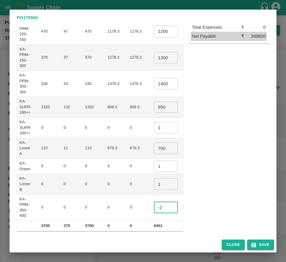
click at [154, 205] on input "-2" at bounding box center [166, 207] width 24 height 11
click at [154, 204] on input "-1" at bounding box center [166, 207] width 24 height 11
click at [154, 204] on input "0" at bounding box center [166, 207] width 24 height 11
type input "1"
click at [154, 204] on input "1" at bounding box center [166, 207] width 24 height 11
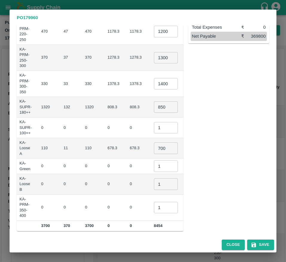
click at [228, 180] on div "Sub-Total ₹ 383800 Commission* @ % ​ ₹ 0 Discount @ % ​ ₹ 0 Transportation (Act…" at bounding box center [227, 54] width 86 height 353
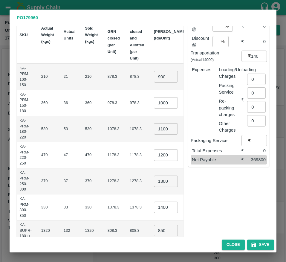
scroll to position [0, 0]
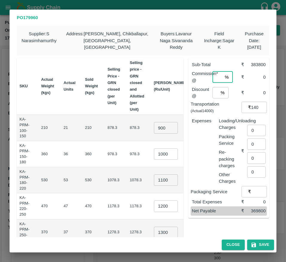
click at [213, 77] on input "number" at bounding box center [218, 76] width 10 height 11
type input "6"
click at [213, 94] on input "number" at bounding box center [216, 92] width 6 height 11
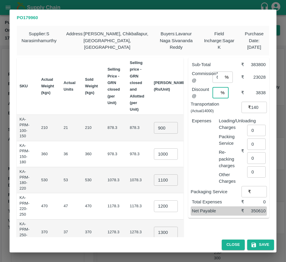
scroll to position [0, 1]
type input "1"
click at [255, 130] on input "0" at bounding box center [256, 130] width 19 height 11
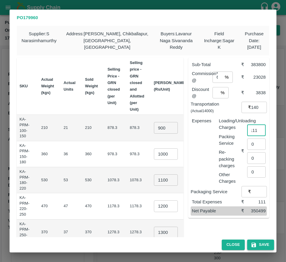
type input "111"
click at [259, 244] on button "Save" at bounding box center [260, 244] width 27 height 10
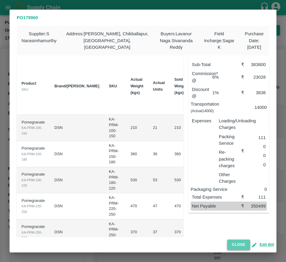
click at [235, 246] on button "Close" at bounding box center [238, 244] width 23 height 10
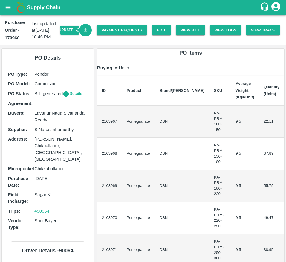
click at [88, 30] on link "Download Bill" at bounding box center [85, 30] width 13 height 13
click at [110, 32] on link "Payment Requests" at bounding box center [122, 30] width 51 height 10
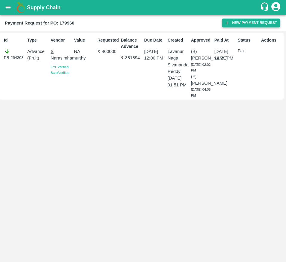
click at [236, 20] on button "New Payment Request" at bounding box center [251, 23] width 58 height 9
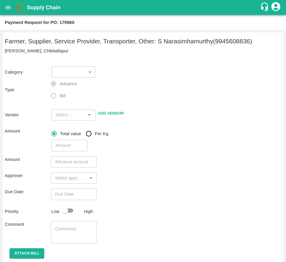
click at [68, 71] on body "Supply Chain Payment Request for PO: 179960 Farmer, Supplier, Service Provider,…" at bounding box center [143, 131] width 286 height 262
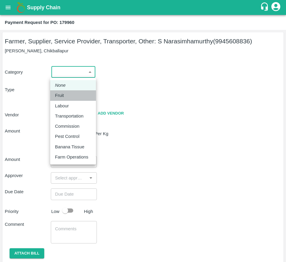
click at [68, 97] on div "Fruit" at bounding box center [73, 95] width 36 height 7
type input "1"
type input "S Narasimhamurthy - 9945608836(Farmer, Supplier, Service Provider, Transporter,…"
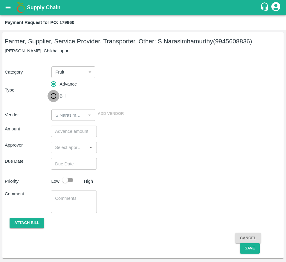
click at [57, 96] on input "Bill" at bounding box center [54, 96] width 12 height 12
radio input "true"
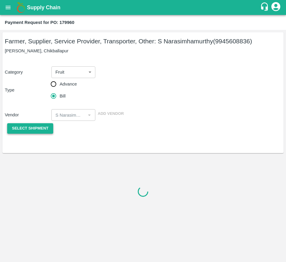
click at [30, 133] on button "Select Shipment" at bounding box center [30, 128] width 46 height 10
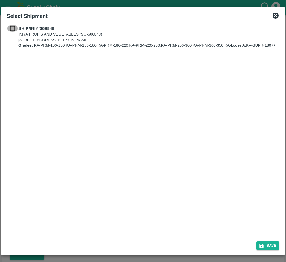
click at [16, 28] on input "checkbox" at bounding box center [12, 28] width 11 height 7
checkbox input "true"
click at [274, 242] on button "Save" at bounding box center [267, 245] width 23 height 9
type input "[DATE]"
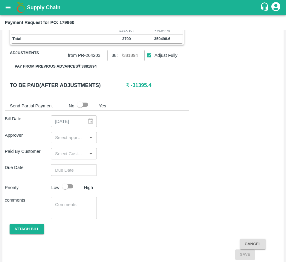
scroll to position [238, 0]
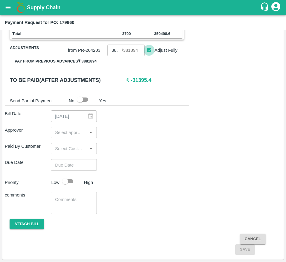
click at [148, 56] on input "Adjust Fully" at bounding box center [149, 50] width 11 height 11
checkbox input "false"
type input "0"
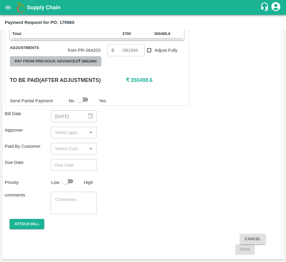
click at [86, 67] on button "Pay from previous advances ₹ 3881894" at bounding box center [55, 61] width 91 height 10
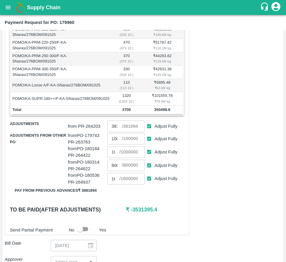
scroll to position [162, 0]
click at [152, 144] on input "Adjust Fully" at bounding box center [149, 138] width 11 height 11
checkbox input "false"
type input "0"
click at [150, 157] on input "Adjust Fully" at bounding box center [149, 151] width 11 height 11
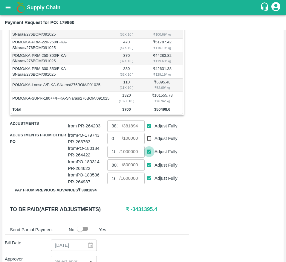
checkbox input "false"
type input "0"
click at [148, 171] on input "Adjust Fully" at bounding box center [149, 165] width 11 height 11
checkbox input "false"
type input "0"
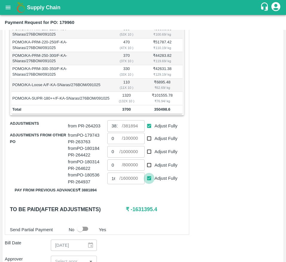
click at [148, 182] on input "Adjust Fully" at bounding box center [149, 178] width 11 height 11
checkbox input "false"
type input "0"
click at [109, 132] on input "381894" at bounding box center [114, 125] width 14 height 11
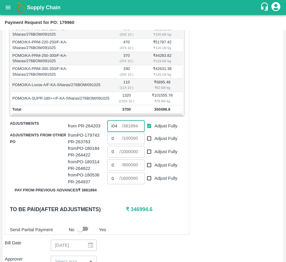
scroll to position [0, 9]
type input "350450"
click at [160, 212] on h6 "₹ 48.6" at bounding box center [155, 209] width 58 height 8
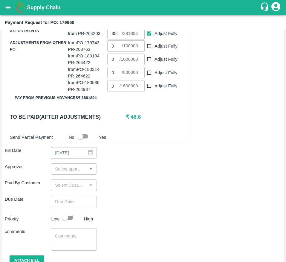
scroll to position [256, 0]
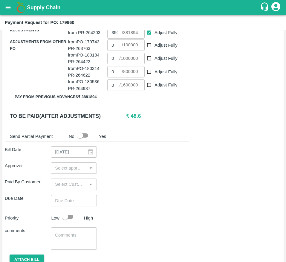
click at [62, 171] on input "input" at bounding box center [69, 168] width 33 height 8
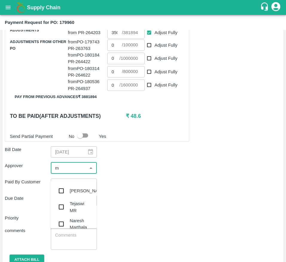
type input "mu"
click at [69, 195] on div "Mukul Chaudhari" at bounding box center [74, 191] width 46 height 16
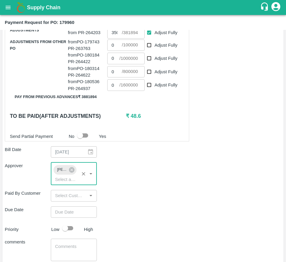
scroll to position [309, 0]
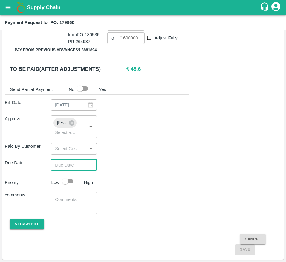
type input "DD/MM/YYYY hh:mm aa"
click at [71, 164] on input "DD/MM/YYYY hh:mm aa" at bounding box center [72, 164] width 42 height 11
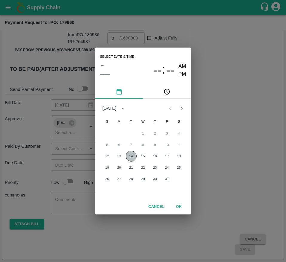
click at [134, 157] on button "14" at bounding box center [131, 156] width 11 height 11
type input "14/10/2025 12:00 AM"
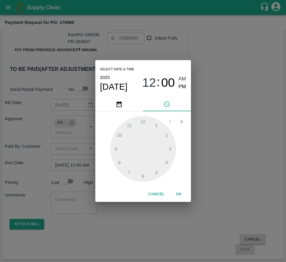
click at [183, 195] on button "OK" at bounding box center [178, 194] width 19 height 10
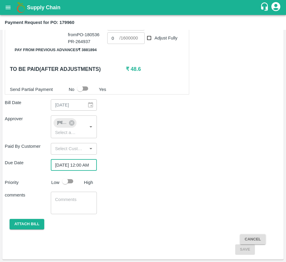
scroll to position [0, 0]
click at [65, 184] on input "checkbox" at bounding box center [65, 180] width 34 height 11
checkbox input "true"
click at [25, 224] on button "Attach bill" at bounding box center [27, 224] width 35 height 10
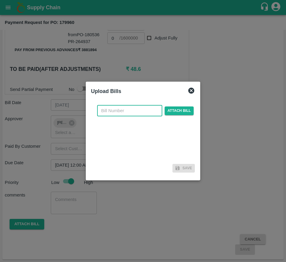
click at [118, 108] on input "text" at bounding box center [129, 110] width 65 height 11
type input "179960"
click at [187, 106] on div "179960 ​ Attach bill" at bounding box center [145, 110] width 99 height 11
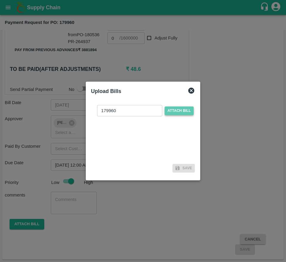
click at [179, 109] on span "Attach bill" at bounding box center [179, 110] width 29 height 9
click at [0, 0] on input "Attach bill" at bounding box center [0, 0] width 0 height 0
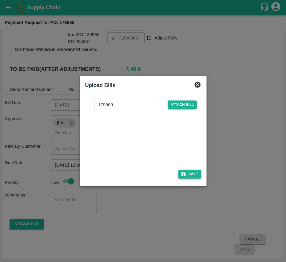
click at [188, 170] on button "Save" at bounding box center [189, 174] width 23 height 9
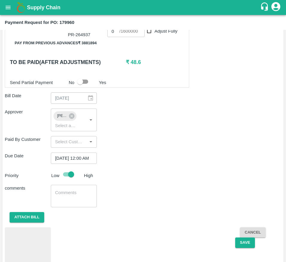
scroll to position [331, 0]
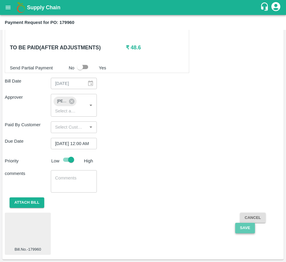
click at [245, 229] on button "Save" at bounding box center [245, 228] width 20 height 10
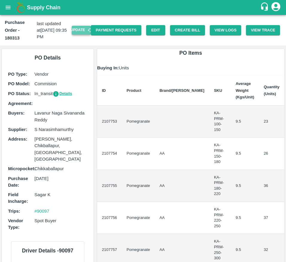
click at [79, 32] on button "Update" at bounding box center [81, 30] width 19 height 9
click at [177, 26] on button "Create Bill" at bounding box center [187, 30] width 35 height 10
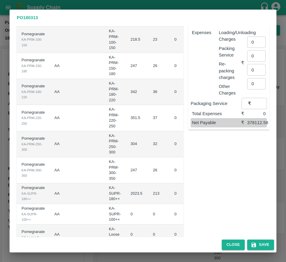
scroll to position [88, 0]
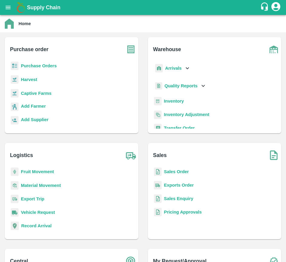
click at [166, 169] on b "Sales Order" at bounding box center [176, 171] width 25 height 5
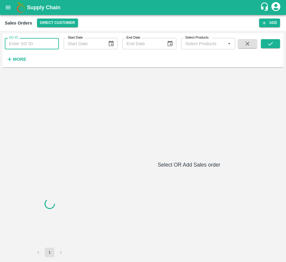
click at [41, 43] on input "SO ID" at bounding box center [32, 43] width 54 height 11
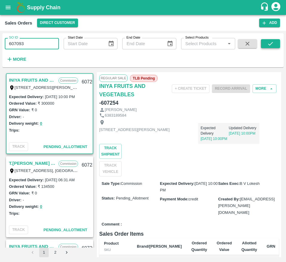
type input "607093"
click at [271, 41] on icon "submit" at bounding box center [270, 43] width 7 height 7
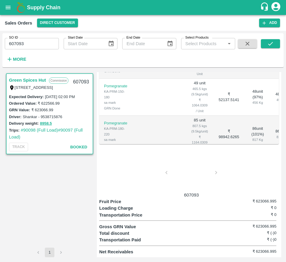
scroll to position [187, 0]
click at [183, 183] on div at bounding box center [191, 174] width 45 height 32
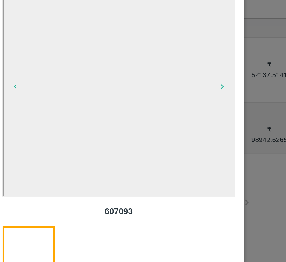
click at [226, 164] on div at bounding box center [143, 131] width 286 height 262
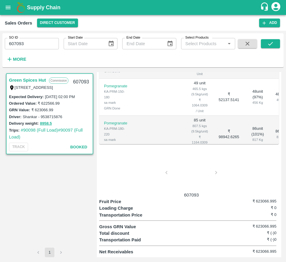
scroll to position [195, 0]
click at [192, 178] on div at bounding box center [191, 174] width 45 height 32
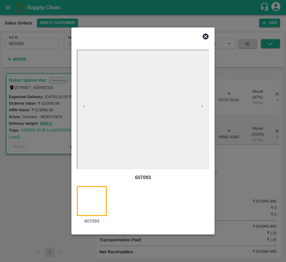
click at [233, 165] on div at bounding box center [143, 131] width 286 height 262
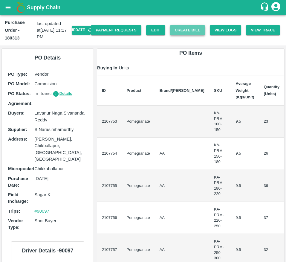
click at [187, 33] on button "Create Bill" at bounding box center [187, 30] width 35 height 10
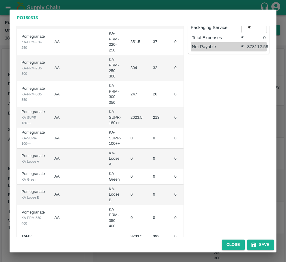
scroll to position [177, 0]
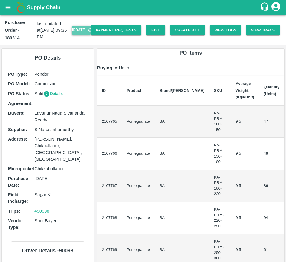
click at [79, 31] on button "Update" at bounding box center [81, 30] width 19 height 9
click at [183, 33] on button "Create Bill" at bounding box center [187, 30] width 35 height 10
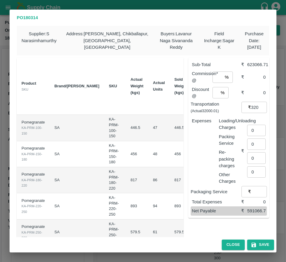
scroll to position [0, 96]
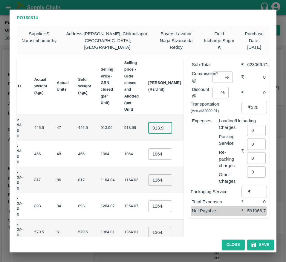
click at [148, 132] on input "913.9949999999999" at bounding box center [160, 127] width 24 height 11
type input "950"
click at [148, 156] on input "1064" at bounding box center [160, 153] width 24 height 11
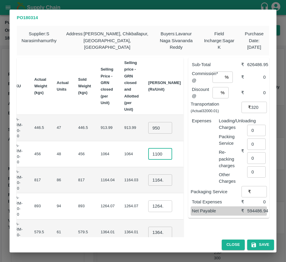
scroll to position [0, 1]
type input "1100"
click at [148, 183] on input "1164.0349999999999" at bounding box center [160, 179] width 24 height 11
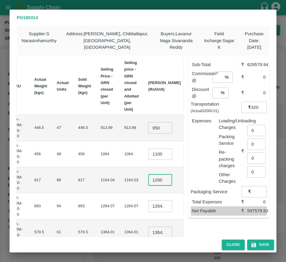
scroll to position [0, 2]
type input "1200"
click at [148, 208] on input "1264.07" at bounding box center [160, 205] width 24 height 11
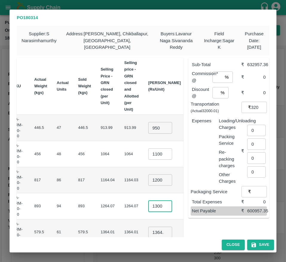
scroll to position [0, 2]
type input "1300"
click at [143, 215] on td "1300 ​" at bounding box center [164, 206] width 42 height 26
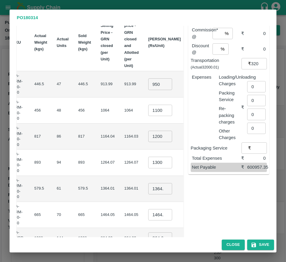
scroll to position [44, 0]
click at [148, 188] on input "1364.0100000000002" at bounding box center [160, 188] width 24 height 11
type input "1400"
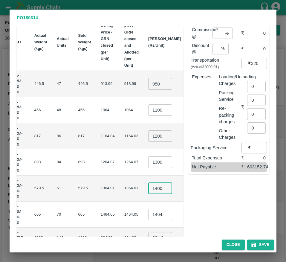
scroll to position [0, 0]
click at [148, 210] on input "1464.045" at bounding box center [160, 214] width 24 height 11
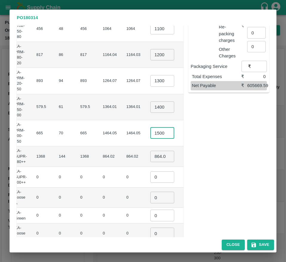
scroll to position [126, 0]
type input "1500"
click at [150, 158] on input "864.025" at bounding box center [162, 155] width 24 height 11
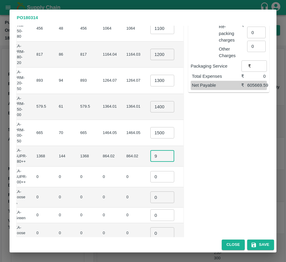
scroll to position [0, 91]
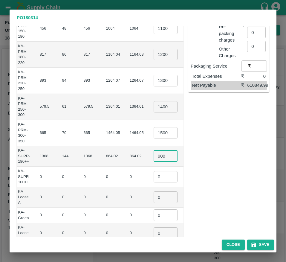
type input "900"
click at [154, 177] on input "0" at bounding box center [166, 176] width 24 height 11
type input "1"
click at [154, 198] on input "0" at bounding box center [166, 196] width 24 height 11
type input "1"
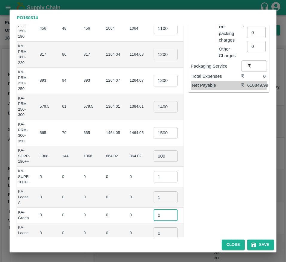
click at [154, 219] on input "0" at bounding box center [166, 214] width 24 height 11
click at [154, 215] on input "1" at bounding box center [166, 214] width 24 height 11
type input "1"
click at [191, 215] on td "₹0" at bounding box center [203, 214] width 25 height 15
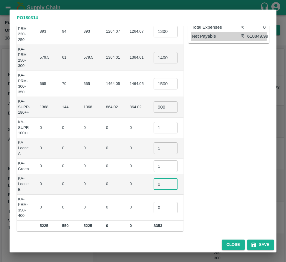
click at [154, 183] on input "0" at bounding box center [166, 183] width 24 height 11
type input "1"
click at [154, 207] on input "0" at bounding box center [166, 207] width 24 height 11
type input "1"
click at [191, 195] on td "₹0" at bounding box center [203, 208] width 25 height 26
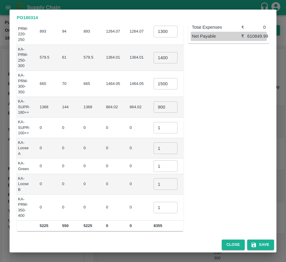
scroll to position [0, 0]
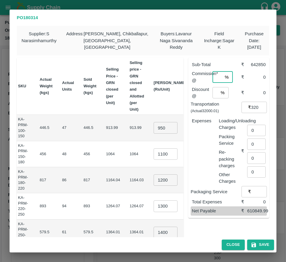
click at [216, 81] on input "number" at bounding box center [218, 76] width 10 height 11
type input "6"
click at [213, 91] on input "number" at bounding box center [216, 92] width 6 height 11
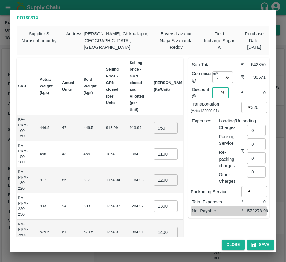
scroll to position [0, 1]
type input "6"
click at [252, 129] on input "0" at bounding box center [256, 130] width 19 height 11
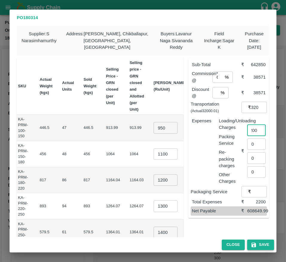
type input "2200"
click at [265, 243] on button "Save" at bounding box center [260, 244] width 27 height 10
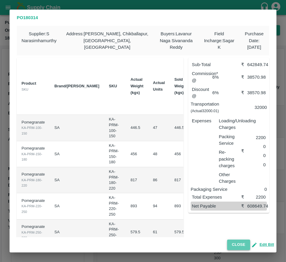
click at [237, 241] on button "Close" at bounding box center [238, 244] width 23 height 10
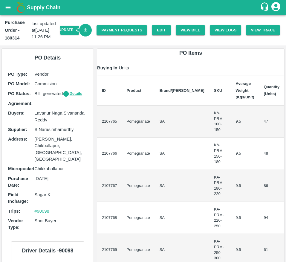
click at [87, 34] on link "Download Bill" at bounding box center [85, 30] width 13 height 13
click at [87, 32] on link "Download Bill" at bounding box center [85, 30] width 13 height 13
click at [129, 32] on link "Payment Requests" at bounding box center [122, 30] width 51 height 10
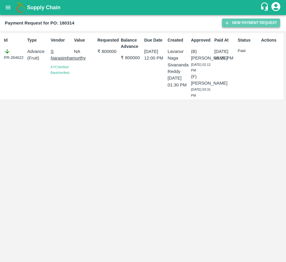
click at [241, 24] on button "New Payment Request" at bounding box center [251, 23] width 58 height 9
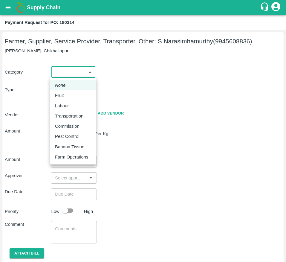
click at [62, 69] on body "Supply Chain Payment Request for PO: 180314 Farmer, Supplier, Service Provider,…" at bounding box center [143, 131] width 286 height 262
click at [65, 94] on div "Fruit" at bounding box center [61, 95] width 12 height 7
type input "1"
type input "S Narasimhamurthy - 9945608836(Farmer, Supplier, Service Provider, Transporter,…"
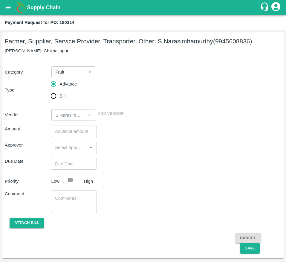
click at [60, 94] on span "Bill" at bounding box center [62, 96] width 6 height 7
click at [59, 94] on input "Bill" at bounding box center [54, 96] width 12 height 12
radio input "true"
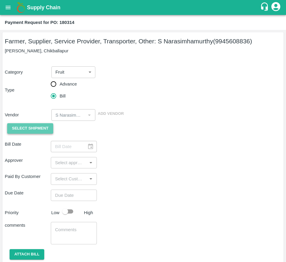
click at [33, 128] on span "Select Shipment" at bounding box center [30, 128] width 36 height 7
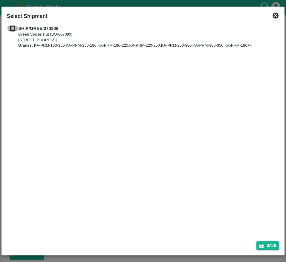
click at [13, 30] on input "checkbox" at bounding box center [12, 28] width 11 height 7
checkbox input "true"
click at [260, 245] on icon "submit" at bounding box center [262, 246] width 4 height 4
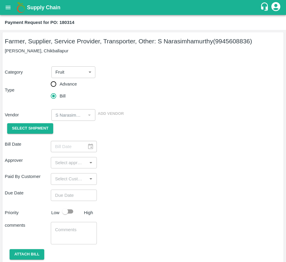
type input "11/10/2025"
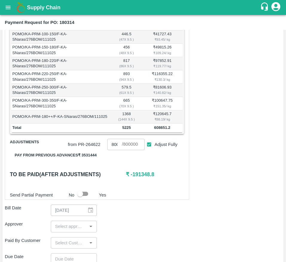
scroll to position [131, 0]
click at [108, 150] on input "800000" at bounding box center [114, 143] width 14 height 11
type input "608600"
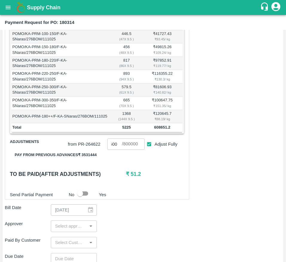
scroll to position [0, 0]
click at [166, 216] on div "Bill Date 11/10/2025 ​" at bounding box center [143, 209] width 276 height 11
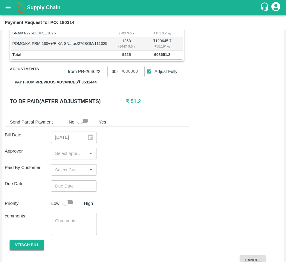
scroll to position [204, 0]
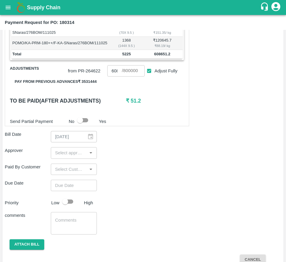
click at [69, 158] on div "​" at bounding box center [74, 152] width 46 height 11
type input "MUK"
click at [65, 178] on input "checkbox" at bounding box center [61, 175] width 12 height 12
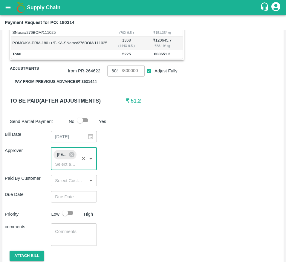
type input "DD/MM/YYYY hh:mm aa"
click at [64, 202] on input "DD/MM/YYYY hh:mm aa" at bounding box center [72, 196] width 42 height 11
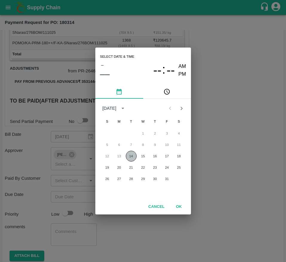
click at [132, 155] on button "14" at bounding box center [131, 156] width 11 height 11
type input "[DATE] 12:00 AM"
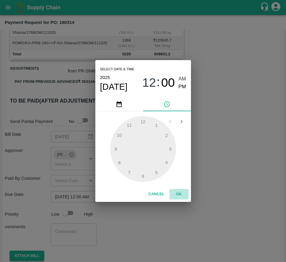
click at [176, 194] on button "OK" at bounding box center [178, 194] width 19 height 10
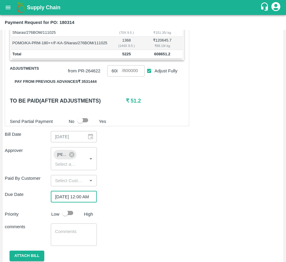
scroll to position [0, 0]
click at [69, 214] on input "checkbox" at bounding box center [65, 212] width 34 height 11
checkbox input "true"
click at [22, 257] on div "Shipment - SHIP/GREE/370306 Lots (Labels) Weight (Kgs) Total Price (₹) POMO/KA-…" at bounding box center [143, 109] width 276 height 355
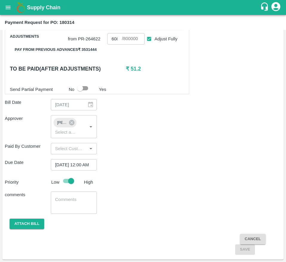
scroll to position [243, 0]
click at [29, 220] on button "Attach bill" at bounding box center [27, 224] width 35 height 10
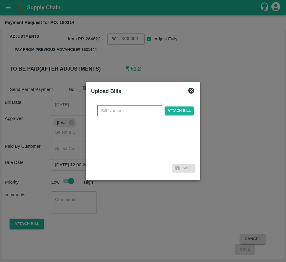
click at [123, 112] on input "text" at bounding box center [129, 110] width 65 height 11
type input "180314"
click at [186, 111] on span "Attach bill" at bounding box center [179, 110] width 29 height 9
click at [0, 0] on input "Attach bill" at bounding box center [0, 0] width 0 height 0
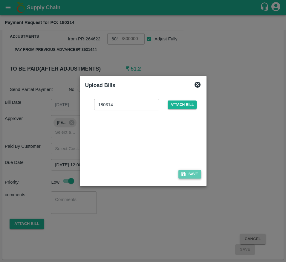
click at [189, 171] on button "Save" at bounding box center [189, 174] width 23 height 9
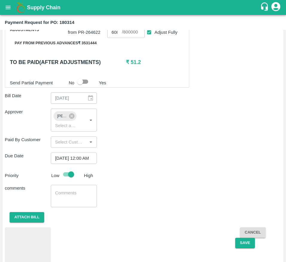
scroll to position [264, 0]
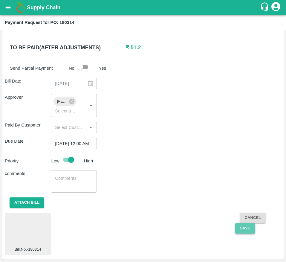
click at [245, 229] on button "Save" at bounding box center [245, 228] width 20 height 10
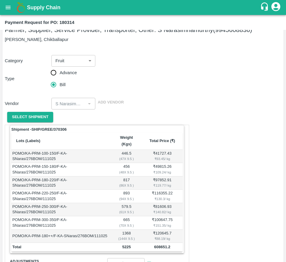
scroll to position [0, 0]
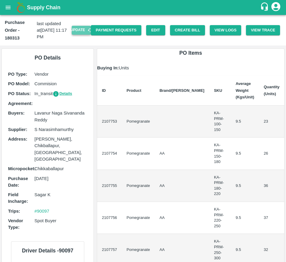
click at [77, 26] on button "Update" at bounding box center [81, 30] width 19 height 9
click at [189, 33] on button "Create Bill" at bounding box center [187, 30] width 35 height 10
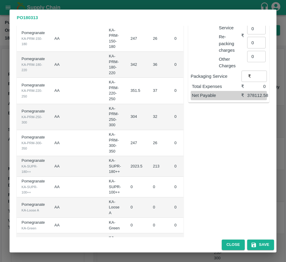
scroll to position [116, 0]
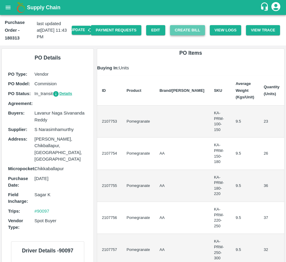
click at [183, 32] on button "Create Bill" at bounding box center [187, 30] width 35 height 10
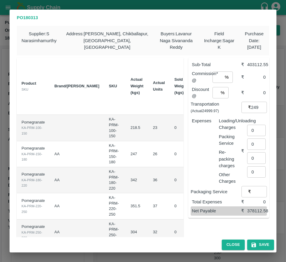
scroll to position [0, 95]
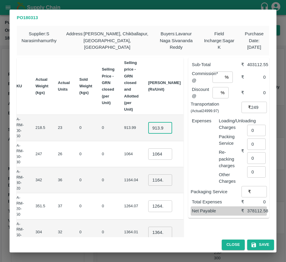
click at [148, 128] on input "913.9949999999999" at bounding box center [160, 127] width 24 height 11
type input "850"
click at [148, 155] on input "1064" at bounding box center [160, 153] width 24 height 11
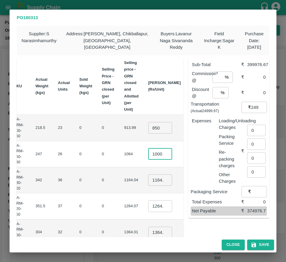
scroll to position [0, 2]
type input "1000"
click at [148, 181] on input "1164.035" at bounding box center [160, 179] width 24 height 11
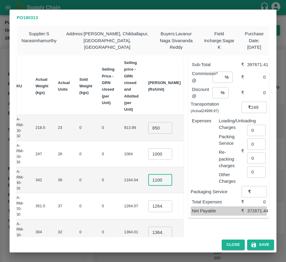
scroll to position [0, 1]
type input "1100"
click at [148, 209] on input "1264.07" at bounding box center [160, 205] width 24 height 11
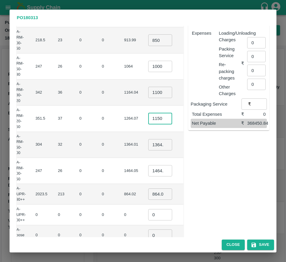
scroll to position [88, 0]
type input "1150"
click at [148, 146] on input "1364.0100000000002" at bounding box center [160, 144] width 24 height 11
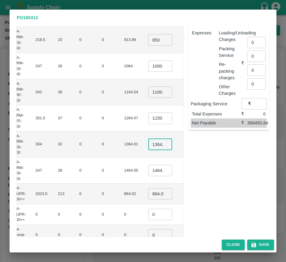
click at [148, 146] on input "1364.0100000000002" at bounding box center [160, 144] width 24 height 11
type input "1250"
click at [148, 170] on input "1464.045" at bounding box center [160, 170] width 24 height 11
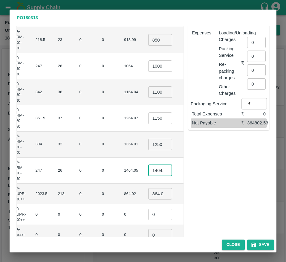
click at [148, 170] on input "1464.045" at bounding box center [160, 170] width 24 height 11
type input "1350"
click at [148, 195] on input "864.025" at bounding box center [160, 193] width 24 height 11
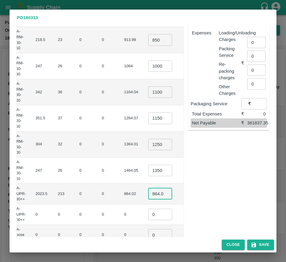
click at [148, 195] on input "864.025" at bounding box center [160, 193] width 24 height 11
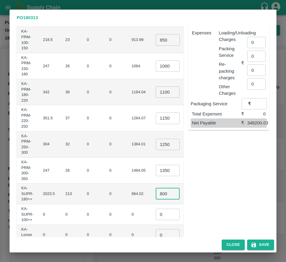
type input "800"
click at [156, 213] on input "0" at bounding box center [168, 214] width 24 height 11
type input "1"
click at [156, 230] on input "0" at bounding box center [168, 234] width 24 height 11
type input "1"
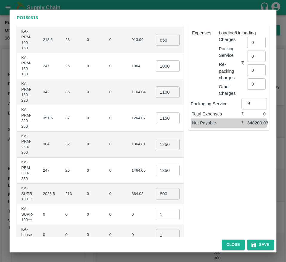
click at [193, 222] on td "₹0" at bounding box center [205, 214] width 25 height 21
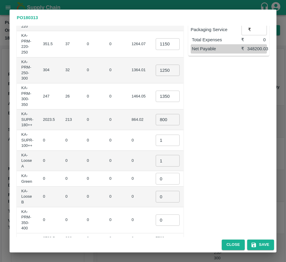
scroll to position [177, 0]
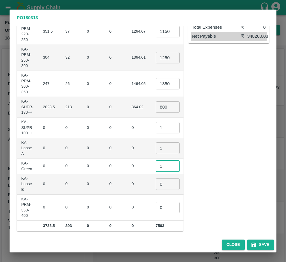
type input "1"
click at [156, 162] on input "1" at bounding box center [168, 165] width 24 height 11
type input "1"
click at [156, 181] on input "1" at bounding box center [168, 183] width 24 height 11
type input "1"
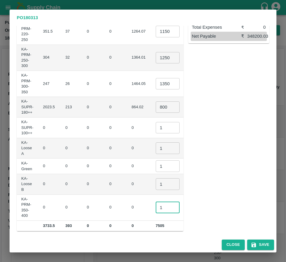
click at [156, 203] on input "1" at bounding box center [168, 207] width 24 height 11
click at [193, 174] on div "Sub-Total ₹ 373200 Commission* @ % ​ ₹ 0 Discount @ % ​ ₹ 0 Transportation (Act…" at bounding box center [227, 54] width 86 height 353
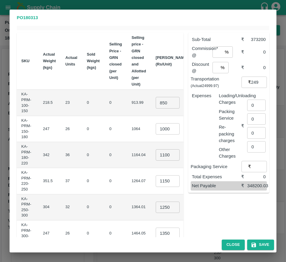
scroll to position [0, 0]
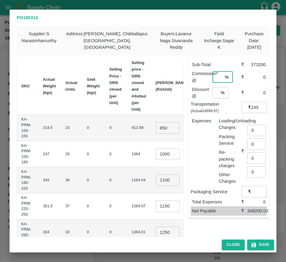
click at [214, 81] on input "number" at bounding box center [218, 76] width 10 height 11
type input "6"
click at [214, 91] on input "number" at bounding box center [216, 92] width 6 height 11
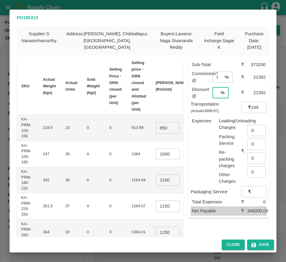
scroll to position [0, 1]
type input "6"
click at [251, 106] on input "24999.97" at bounding box center [259, 107] width 16 height 11
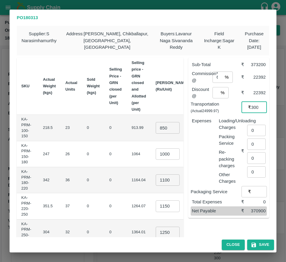
scroll to position [0, 5]
type input "23000"
click at [251, 130] on input "0" at bounding box center [256, 130] width 19 height 11
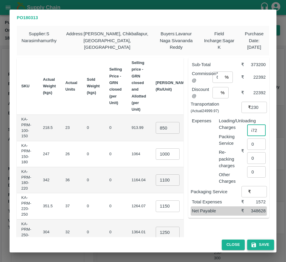
type input "1572"
click at [260, 248] on button "Save" at bounding box center [260, 244] width 27 height 10
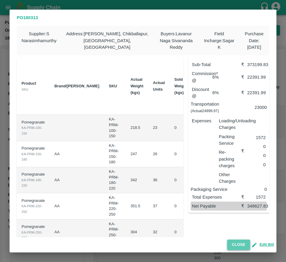
click at [237, 249] on button "Close" at bounding box center [238, 244] width 23 height 10
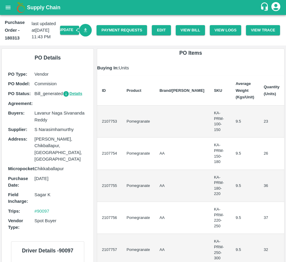
click at [84, 27] on link "Download Bill" at bounding box center [85, 30] width 13 height 13
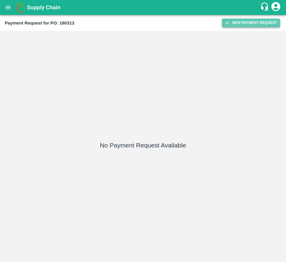
click at [240, 24] on button "New Payment Request" at bounding box center [251, 23] width 58 height 9
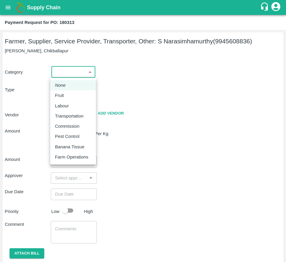
click at [61, 72] on body "Supply Chain Payment Request for PO: 180313 Farmer, Supplier, Service Provider,…" at bounding box center [143, 131] width 286 height 262
click at [70, 93] on div "Fruit" at bounding box center [73, 95] width 36 height 7
type input "1"
type input "S Narasimhamurthy - 9945608836(Farmer, Supplier, Service Provider, Transporter,…"
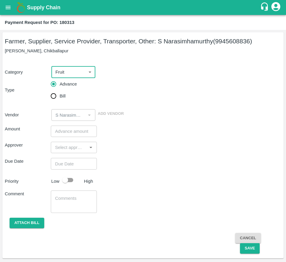
click at [54, 100] on input "Bill" at bounding box center [54, 96] width 12 height 12
radio input "true"
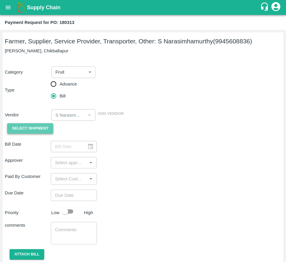
click at [19, 132] on span "Select Shipment" at bounding box center [30, 128] width 36 height 7
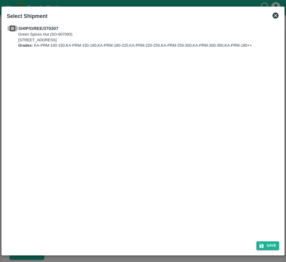
click at [17, 30] on input "checkbox" at bounding box center [12, 28] width 11 height 7
checkbox input "true"
click at [263, 242] on button "Save" at bounding box center [267, 245] width 23 height 9
type input "[DATE]"
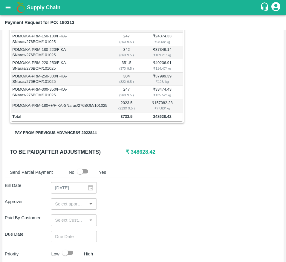
scroll to position [142, 0]
click at [86, 138] on button "Pay from previous advances ₹ 2922844" at bounding box center [55, 132] width 91 height 10
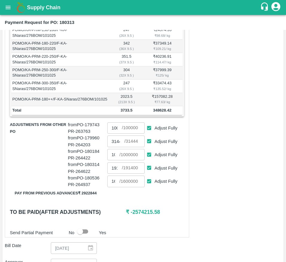
scroll to position [149, 0]
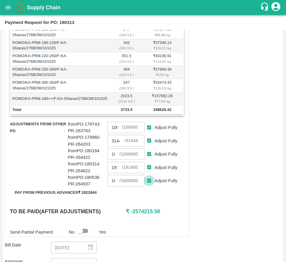
click at [149, 186] on input "Adjust Fully" at bounding box center [149, 180] width 11 height 11
checkbox input "false"
type input "0"
click at [150, 159] on input "Adjust Fully" at bounding box center [149, 154] width 11 height 11
checkbox input "false"
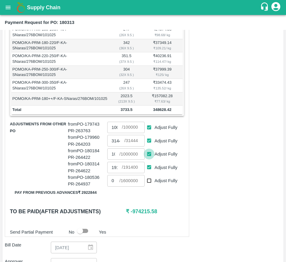
type input "0"
click at [113, 160] on input "0" at bounding box center [113, 153] width 12 height 11
type input "25780"
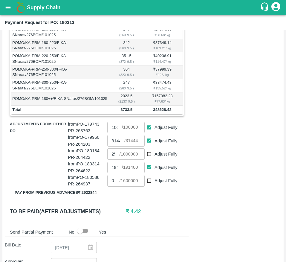
click at [142, 211] on div "Shipment - SHIP/GREE/370307 Lots (Labels) Weight (Kgs) Total Price (₹) POMO/KA-…" at bounding box center [97, 112] width 184 height 250
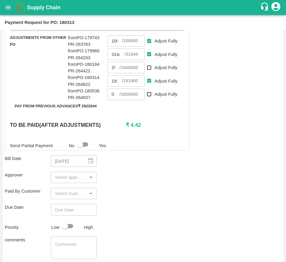
scroll to position [238, 0]
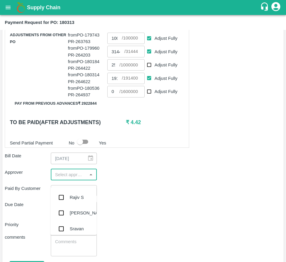
click at [60, 178] on input "input" at bounding box center [69, 175] width 33 height 8
type input "muk"
click at [63, 198] on input "checkbox" at bounding box center [61, 197] width 12 height 12
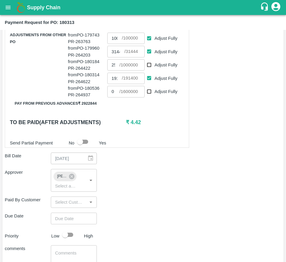
click at [135, 208] on div "Paid By Customer ​" at bounding box center [143, 201] width 276 height 11
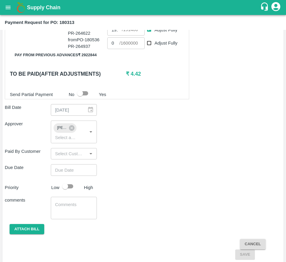
scroll to position [298, 0]
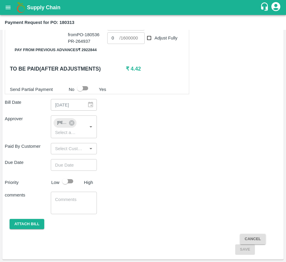
type input "DD/MM/YYYY hh:mm aa"
click at [79, 168] on input "DD/MM/YYYY hh:mm aa" at bounding box center [72, 164] width 42 height 11
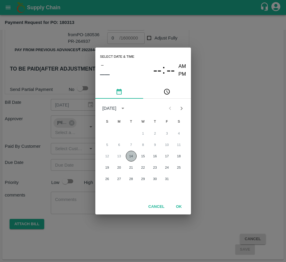
click at [131, 155] on button "14" at bounding box center [131, 156] width 11 height 11
type input "[DATE] 12:00 AM"
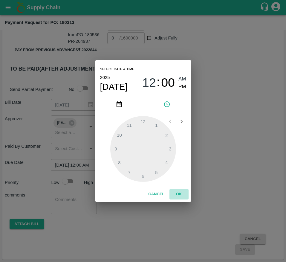
click at [176, 191] on button "OK" at bounding box center [178, 194] width 19 height 10
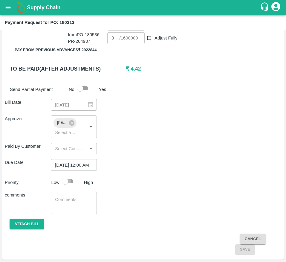
scroll to position [0, 0]
click at [69, 181] on input "checkbox" at bounding box center [65, 180] width 34 height 11
checkbox input "true"
click at [22, 223] on button "Attach bill" at bounding box center [27, 224] width 35 height 10
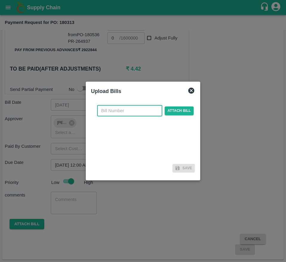
click at [127, 111] on input "text" at bounding box center [129, 110] width 65 height 11
type input "180313"
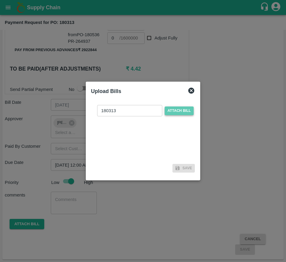
click at [182, 110] on span "Attach bill" at bounding box center [179, 110] width 29 height 9
click at [0, 0] on input "Attach bill" at bounding box center [0, 0] width 0 height 0
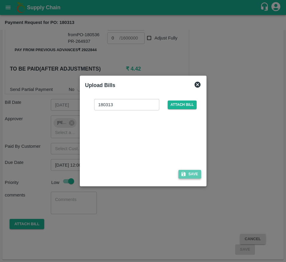
click at [183, 175] on icon "button" at bounding box center [183, 173] width 5 height 5
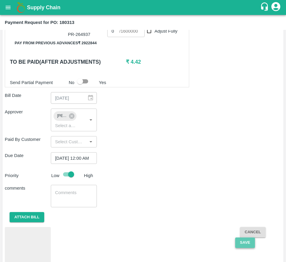
click at [246, 248] on button "Save" at bounding box center [245, 242] width 20 height 10
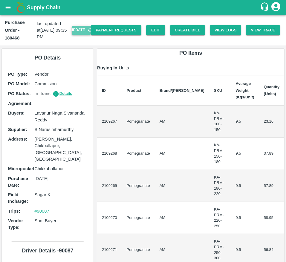
click at [83, 31] on button "Update" at bounding box center [81, 30] width 19 height 9
click at [116, 31] on link "Payment Requests" at bounding box center [116, 30] width 51 height 10
click at [180, 32] on button "Create Bill" at bounding box center [187, 30] width 35 height 10
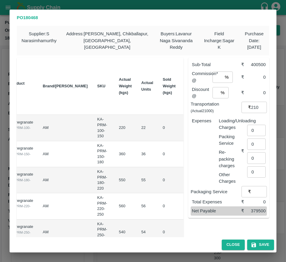
scroll to position [0, 90]
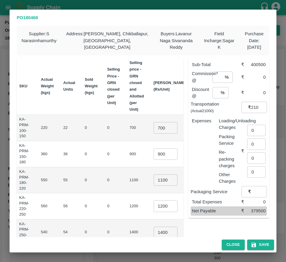
click at [154, 128] on input "700" at bounding box center [166, 127] width 24 height 11
type input "900"
click at [154, 154] on input "900" at bounding box center [166, 153] width 24 height 11
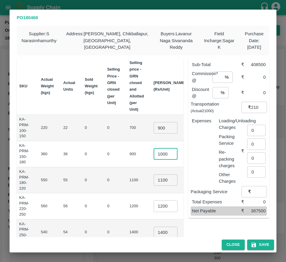
scroll to position [0, 2]
type input "1000"
click at [149, 198] on td "1200 ​" at bounding box center [170, 206] width 42 height 26
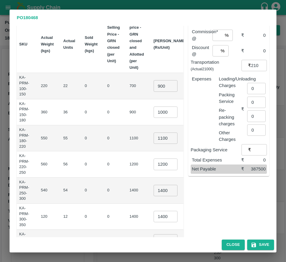
scroll to position [42, 0]
click at [154, 188] on input "1400" at bounding box center [166, 189] width 24 height 11
type input "1250"
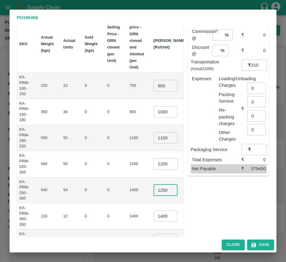
scroll to position [0, 0]
click at [154, 214] on input "1400" at bounding box center [166, 215] width 24 height 11
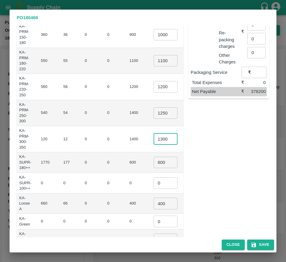
scroll to position [122, 0]
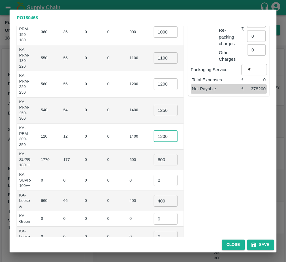
type input "1300"
click at [154, 158] on input "600" at bounding box center [166, 159] width 24 height 11
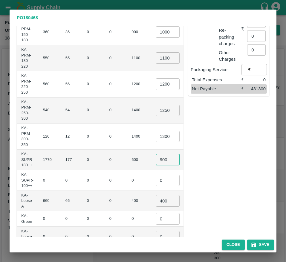
type input "900"
click at [156, 202] on input "400" at bounding box center [168, 200] width 24 height 11
click at [156, 138] on input "1300" at bounding box center [168, 136] width 24 height 11
type input "700"
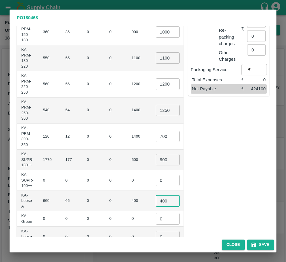
click at [156, 202] on input "400" at bounding box center [168, 200] width 24 height 11
type input "1300"
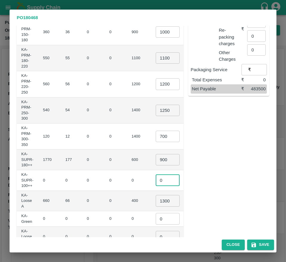
click at [156, 184] on input "0" at bounding box center [168, 180] width 24 height 11
type input "1"
click at [156, 220] on input "0" at bounding box center [168, 218] width 24 height 11
type input "1"
click at [193, 204] on td "₹85800" at bounding box center [205, 201] width 25 height 21
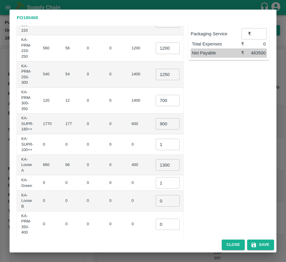
scroll to position [177, 0]
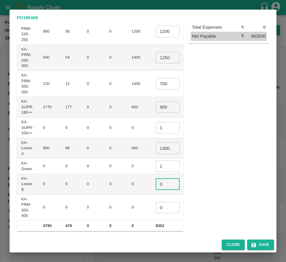
click at [156, 185] on input "0" at bounding box center [168, 183] width 24 height 11
type input "1"
click at [156, 204] on input "0" at bounding box center [168, 207] width 24 height 11
type input "1"
click at [204, 177] on div "Sub-Total ₹ 504500 Commission* @ % ​ ₹ 0 Discount @ % ​ ₹ 0 Transportation (Act…" at bounding box center [227, 54] width 86 height 353
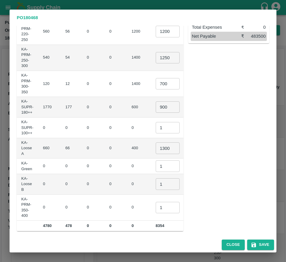
scroll to position [0, 0]
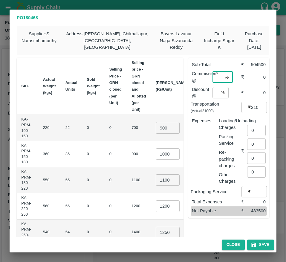
click at [213, 80] on input "number" at bounding box center [218, 76] width 10 height 11
type input "6"
click at [215, 94] on input "number" at bounding box center [216, 92] width 6 height 11
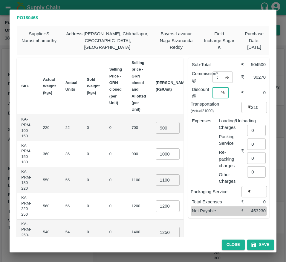
scroll to position [0, 1]
type input "2"
click at [256, 134] on input "0" at bounding box center [256, 130] width 19 height 11
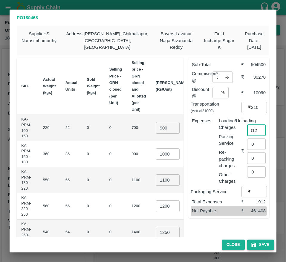
type input "1912"
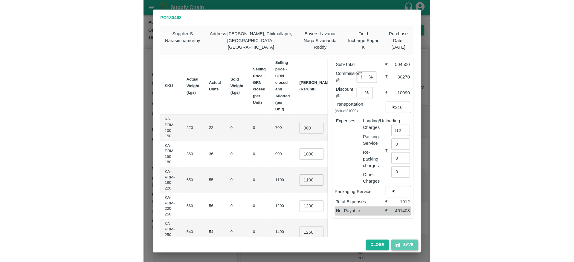
scroll to position [0, 0]
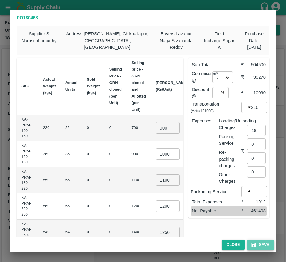
click at [253, 250] on button "Save" at bounding box center [260, 244] width 27 height 10
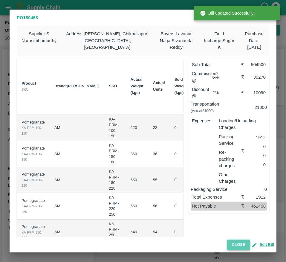
click at [236, 243] on button "Close" at bounding box center [238, 244] width 23 height 10
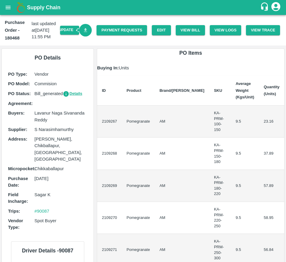
click at [83, 25] on link "Download Bill" at bounding box center [85, 30] width 13 height 13
click at [112, 33] on link "Payment Requests" at bounding box center [122, 30] width 51 height 10
click at [9, 7] on icon "open drawer" at bounding box center [8, 7] width 7 height 7
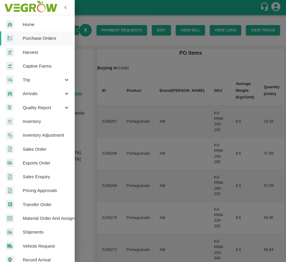
click at [36, 37] on span "Purchase Orders" at bounding box center [46, 38] width 47 height 7
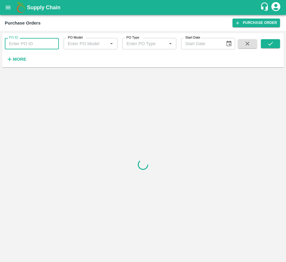
click at [29, 48] on input "PO ID" at bounding box center [32, 43] width 54 height 11
type input "180469"
click at [262, 42] on button "submit" at bounding box center [270, 43] width 19 height 9
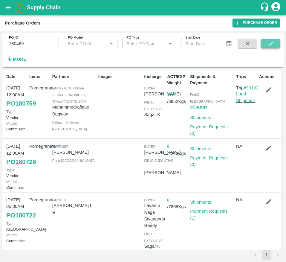
click at [265, 44] on button "submit" at bounding box center [270, 43] width 19 height 9
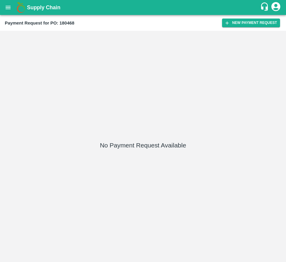
click at [234, 28] on div "Payment Request for PO: 180468 New Payment Request" at bounding box center [143, 23] width 286 height 16
click at [236, 22] on button "New Payment Request" at bounding box center [251, 23] width 58 height 9
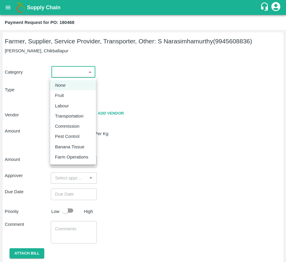
click at [67, 69] on body "Supply Chain Payment Request for PO: 180468 Farmer, Supplier, Service Provider,…" at bounding box center [143, 131] width 286 height 262
click at [67, 94] on div "Fruit" at bounding box center [73, 95] width 36 height 7
type input "1"
type input "S Narasimhamurthy - 9945608836(Farmer, Supplier, Service Provider, Transporter,…"
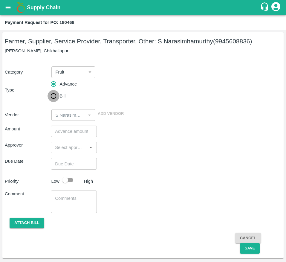
click at [59, 94] on input "Bill" at bounding box center [54, 96] width 12 height 12
radio input "true"
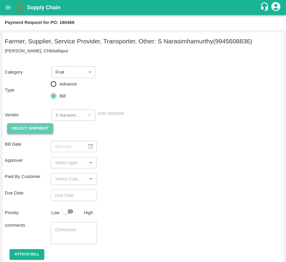
click at [20, 132] on span "Select Shipment" at bounding box center [30, 128] width 36 height 7
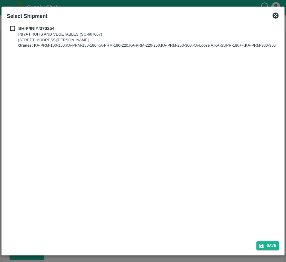
click at [14, 29] on input "checkbox" at bounding box center [12, 28] width 11 height 7
checkbox input "true"
click at [269, 244] on button "Save" at bounding box center [267, 245] width 23 height 9
type input "[DATE]"
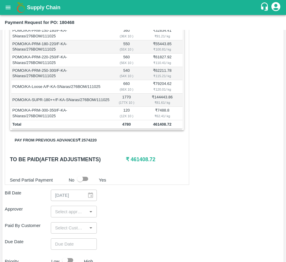
scroll to position [148, 0]
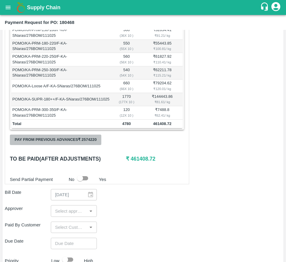
click at [58, 143] on button "Pay from previous advances ₹ 2574220" at bounding box center [55, 140] width 91 height 10
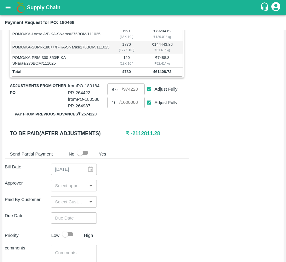
scroll to position [199, 0]
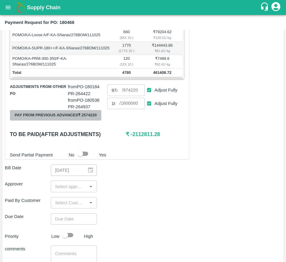
click at [91, 120] on button "Pay from previous advances ₹ 2574220" at bounding box center [55, 115] width 91 height 10
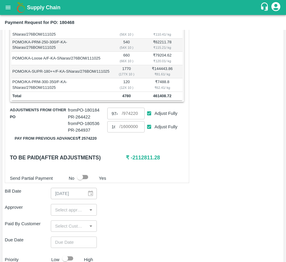
scroll to position [181, 0]
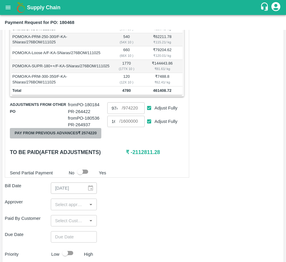
click at [99, 138] on button "Pay from previous advances ₹ 2574220" at bounding box center [55, 133] width 91 height 10
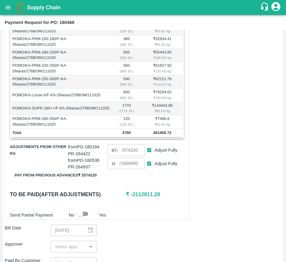
scroll to position [140, 0]
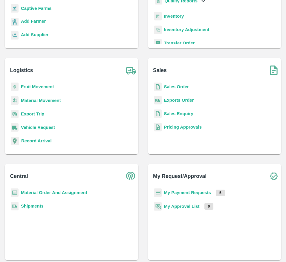
scroll to position [88, 0]
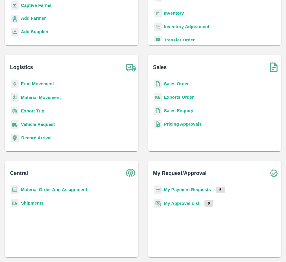
click at [185, 187] on b "My Payment Requests" at bounding box center [187, 189] width 47 height 5
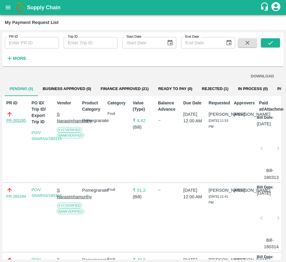
click at [17, 120] on link "PR-265295" at bounding box center [16, 120] width 20 height 6
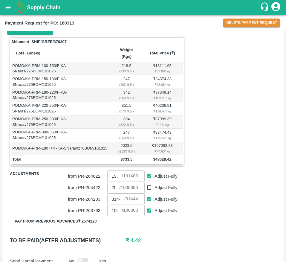
scroll to position [103, 0]
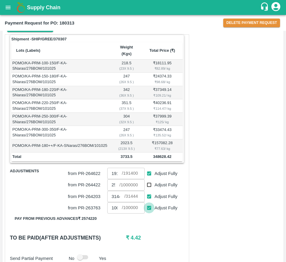
click at [147, 213] on input "Adjust Fully" at bounding box center [149, 207] width 11 height 11
checkbox input "false"
type input "0"
click at [113, 202] on input "31444" at bounding box center [115, 196] width 17 height 11
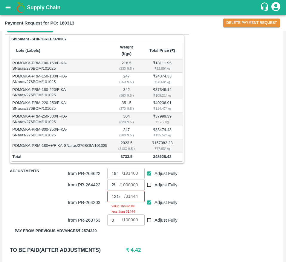
click at [192, 255] on div "Shipment - SHIP/GREE/370307 Lots (Labels) Weight (Kgs) Total Price (₹) POMO/KA-…" at bounding box center [143, 245] width 276 height 423
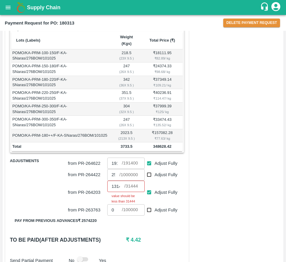
scroll to position [114, 0]
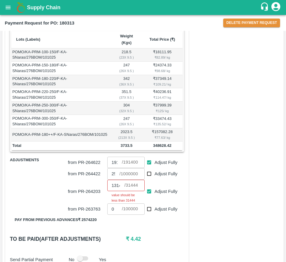
click at [113, 190] on input "131444" at bounding box center [115, 185] width 17 height 11
type input "0"
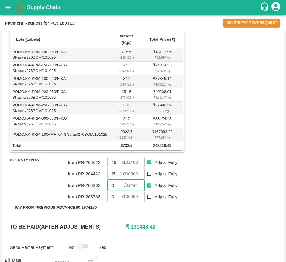
click at [113, 190] on input "0" at bounding box center [115, 185] width 17 height 11
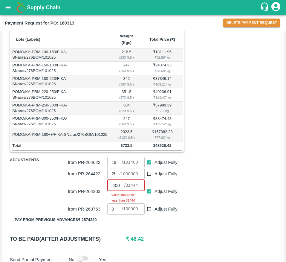
type input "131400"
click at [150, 197] on input "Adjust Fully" at bounding box center [149, 191] width 11 height 11
checkbox input "false"
type input "0"
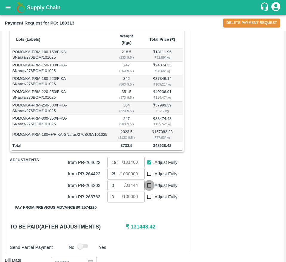
click at [149, 191] on input "Adjust Fully" at bounding box center [149, 185] width 11 height 11
checkbox input "true"
type input "31444"
click at [110, 179] on input "25780" at bounding box center [113, 173] width 12 height 11
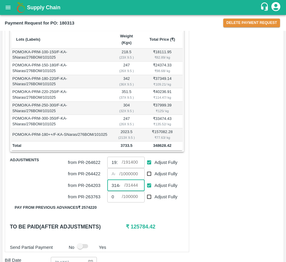
click at [112, 186] on input "31444" at bounding box center [115, 185] width 17 height 11
click at [111, 179] on input "number" at bounding box center [113, 173] width 12 height 11
type input "125780"
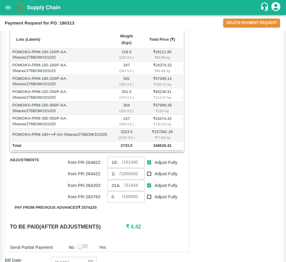
click at [156, 231] on h6 "₹ 4.42" at bounding box center [155, 226] width 58 height 8
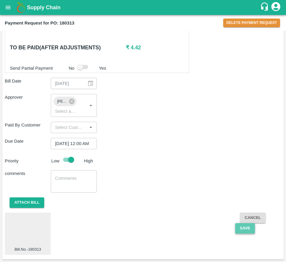
click at [237, 230] on button "Save" at bounding box center [245, 228] width 20 height 10
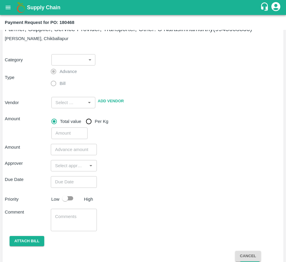
scroll to position [17, 0]
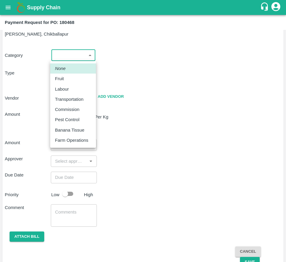
click at [73, 61] on body "Supply Chain Payment Request for PO: 180468 Farmer, Supplier, Service Provider,…" at bounding box center [143, 131] width 286 height 262
click at [76, 80] on div "Fruit" at bounding box center [73, 78] width 36 height 7
type input "1"
type input "S Narasimhamurthy - 9945608836(Farmer, Supplier, Service Provider, Transporter,…"
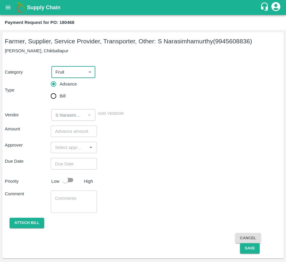
scroll to position [0, 0]
click at [49, 97] on input "Bill" at bounding box center [54, 96] width 12 height 12
radio input "true"
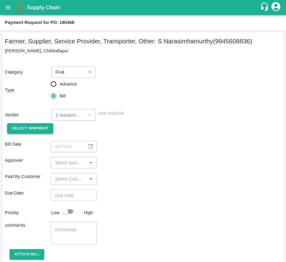
drag, startPoint x: 36, startPoint y: 127, endPoint x: 20, endPoint y: 130, distance: 15.9
click at [20, 130] on span "Select Shipment" at bounding box center [30, 128] width 36 height 7
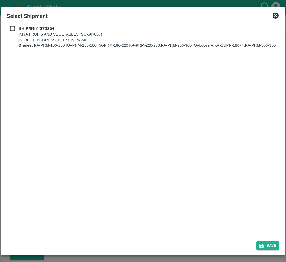
click at [20, 130] on div "SHIP/INIY/370254 INIYA FRUITS AND VEGETABLES (SO-607067) TC/73, [PERSON_NAME] F…" at bounding box center [142, 130] width 277 height 214
click at [11, 30] on input "checkbox" at bounding box center [12, 28] width 11 height 7
checkbox input "true"
click at [266, 243] on button "Save" at bounding box center [267, 245] width 23 height 9
type input "11/10/2025"
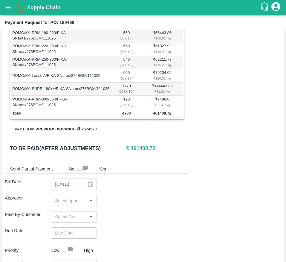
scroll to position [170, 0]
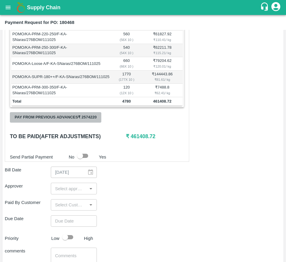
click at [79, 123] on button "Pay from previous advances ₹ 2574220" at bounding box center [55, 117] width 91 height 10
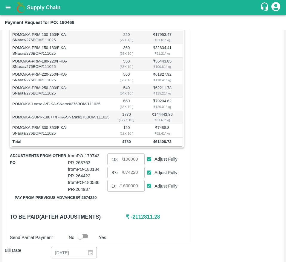
scroll to position [141, 0]
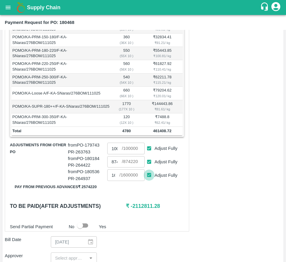
click at [152, 181] on input "Adjust Fully" at bounding box center [149, 174] width 11 height 11
checkbox input "false"
type input "0"
click at [150, 154] on input "Adjust Fully" at bounding box center [149, 148] width 11 height 11
checkbox input "false"
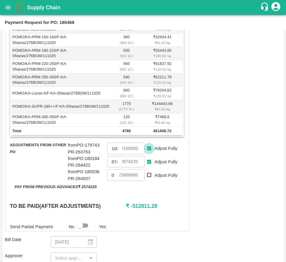
type input "0"
click at [149, 167] on input "Adjust Fully" at bounding box center [149, 161] width 11 height 11
checkbox input "false"
type input "0"
drag, startPoint x: 130, startPoint y: 212, endPoint x: 148, endPoint y: 213, distance: 17.9
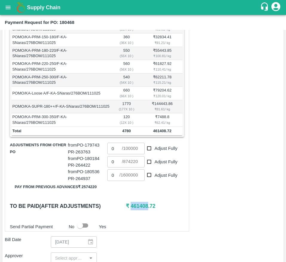
click at [148, 210] on h6 "₹ 461408.72" at bounding box center [155, 206] width 58 height 8
copy h6 "461408"
click at [115, 167] on input "0" at bounding box center [114, 161] width 14 height 11
paste input "461408"
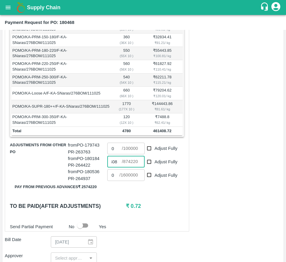
type input "461408"
click at [146, 224] on div "Shipment - SHIP/INIY/370254 Lots (Labels) Weight (Kgs) Total Price (₹) POMO/KA-…" at bounding box center [97, 113] width 184 height 236
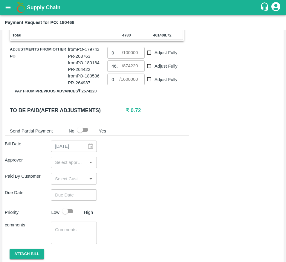
scroll to position [238, 0]
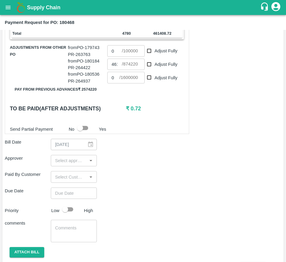
click at [54, 164] on input "input" at bounding box center [69, 161] width 33 height 8
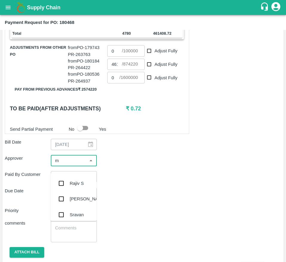
type input "mu"
click at [64, 180] on input "checkbox" at bounding box center [61, 183] width 12 height 12
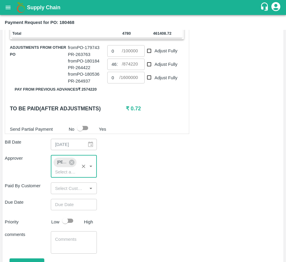
type input "DD/MM/YYYY hh:mm aa"
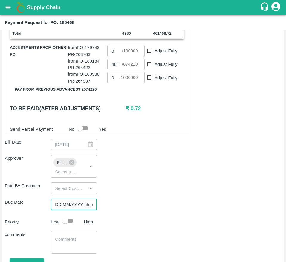
click at [61, 208] on input "DD/MM/YYYY hh:mm aa" at bounding box center [72, 204] width 42 height 11
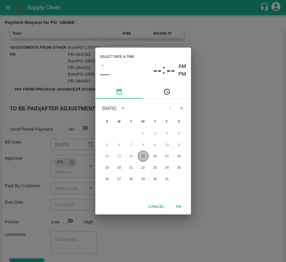
click at [144, 154] on button "15" at bounding box center [143, 156] width 11 height 11
type input "[DATE] 12:00 AM"
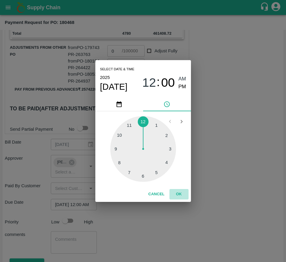
click at [184, 192] on button "OK" at bounding box center [178, 194] width 19 height 10
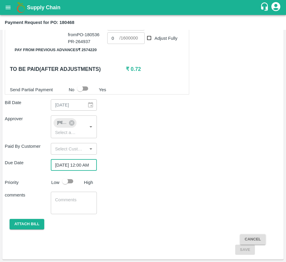
scroll to position [0, 0]
click at [65, 180] on input "checkbox" at bounding box center [65, 180] width 34 height 11
checkbox input "true"
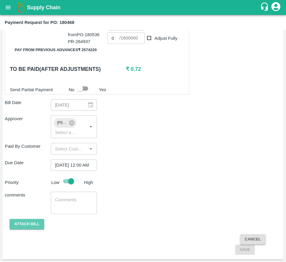
click at [18, 219] on button "Attach bill" at bounding box center [27, 224] width 35 height 10
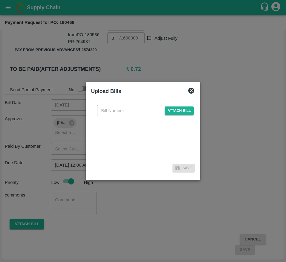
click at [114, 111] on input "text" at bounding box center [129, 110] width 65 height 11
type input "180468"
click at [179, 111] on span "Attach bill" at bounding box center [179, 110] width 29 height 9
click at [0, 0] on input "Attach bill" at bounding box center [0, 0] width 0 height 0
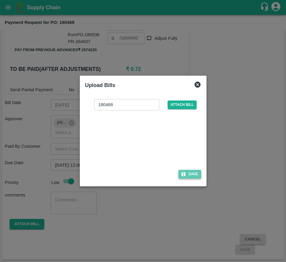
click at [193, 178] on button "Save" at bounding box center [189, 174] width 23 height 9
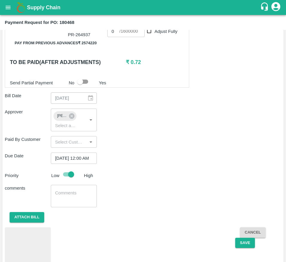
scroll to position [306, 0]
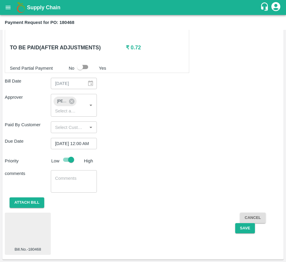
click at [256, 231] on div "Cancel Save" at bounding box center [258, 234] width 46 height 42
click at [249, 232] on button "Save" at bounding box center [245, 228] width 20 height 10
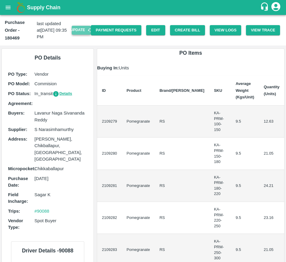
click at [72, 30] on button "Update" at bounding box center [81, 30] width 19 height 9
click at [184, 29] on button "Create Bill" at bounding box center [187, 30] width 35 height 10
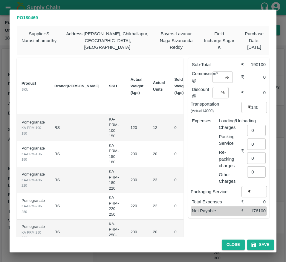
scroll to position [0, 88]
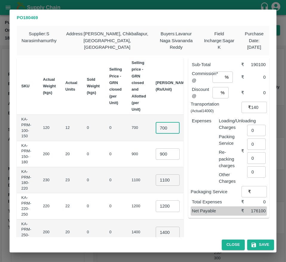
click at [156, 131] on input "700" at bounding box center [168, 127] width 24 height 11
type input "900"
click at [156, 153] on input "900" at bounding box center [168, 153] width 24 height 11
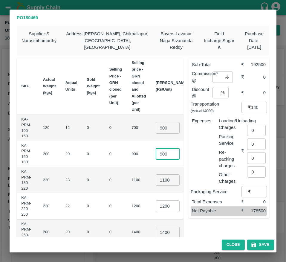
click at [156, 153] on input "900" at bounding box center [168, 153] width 24 height 11
type input "1000"
click at [156, 181] on input "1099" at bounding box center [168, 179] width 24 height 11
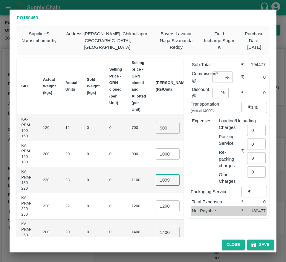
click at [156, 180] on input "1099" at bounding box center [168, 179] width 24 height 11
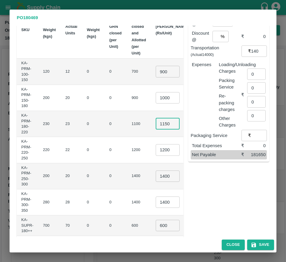
scroll to position [58, 0]
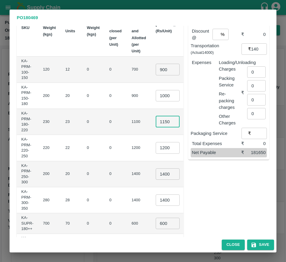
type input "1150"
click at [156, 174] on input "1400" at bounding box center [168, 173] width 24 height 11
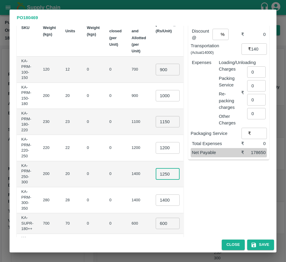
type input "1250"
click at [156, 198] on input "1400" at bounding box center [168, 199] width 24 height 11
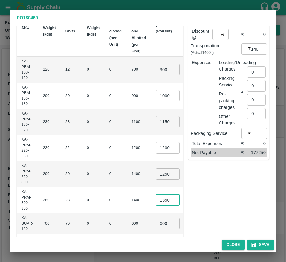
type input "1350"
click at [193, 211] on td "₹37800" at bounding box center [204, 200] width 23 height 26
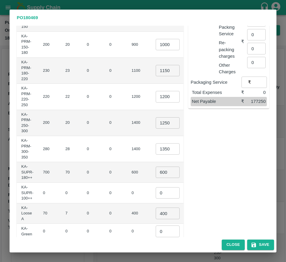
scroll to position [114, 0]
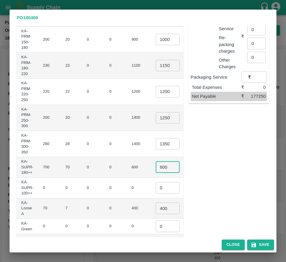
click at [156, 164] on input "600" at bounding box center [168, 166] width 24 height 11
type input "900"
click at [156, 186] on input "0" at bounding box center [168, 187] width 24 height 11
type input "1"
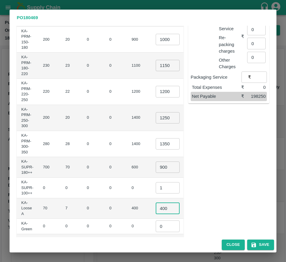
click at [156, 207] on input "400" at bounding box center [168, 207] width 24 height 11
type input "650"
click at [156, 229] on input "0" at bounding box center [168, 225] width 24 height 11
type input "1"
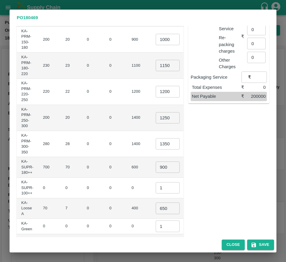
click at [193, 217] on td "₹4550" at bounding box center [204, 208] width 23 height 21
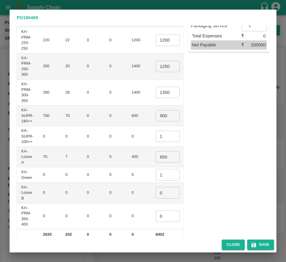
scroll to position [177, 0]
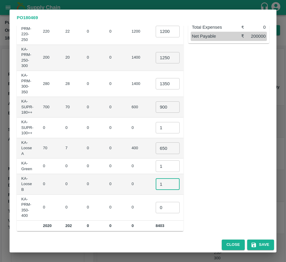
type input "1"
click at [156, 180] on input "1" at bounding box center [168, 183] width 24 height 11
type input "1"
click at [156, 204] on input "1" at bounding box center [168, 207] width 24 height 11
click at [209, 198] on div "Sub-Total ₹ 214000 Commission* @ % ​ ₹ 0 Discount @ % ​ ₹ 0 Transportation (Act…" at bounding box center [227, 54] width 86 height 353
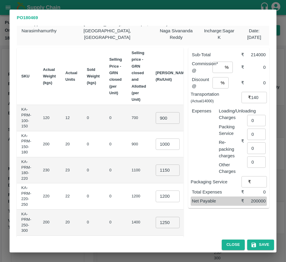
scroll to position [0, 0]
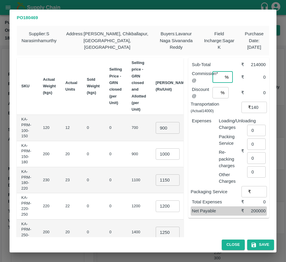
click at [215, 80] on input "number" at bounding box center [218, 76] width 10 height 11
type input "6"
click at [214, 98] on div "Discount @ % ​" at bounding box center [216, 92] width 49 height 13
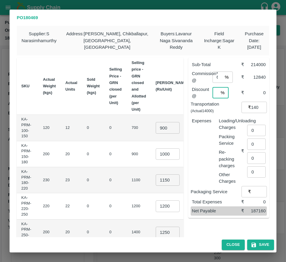
click at [213, 92] on input "number" at bounding box center [216, 92] width 6 height 11
type input "2"
click at [253, 132] on input "0" at bounding box center [256, 130] width 19 height 11
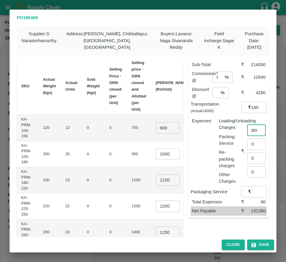
scroll to position [0, 2]
type input "808"
click at [265, 240] on button "Save" at bounding box center [260, 244] width 27 height 10
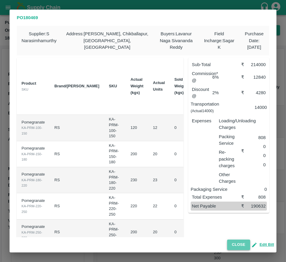
click at [231, 239] on button "Close" at bounding box center [238, 244] width 23 height 10
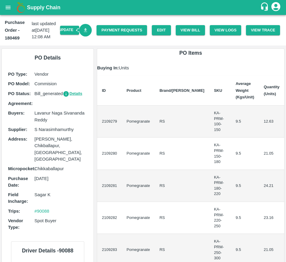
click at [83, 35] on link "Download Bill" at bounding box center [85, 30] width 13 height 13
click at [121, 32] on link "Payment Requests" at bounding box center [122, 30] width 51 height 10
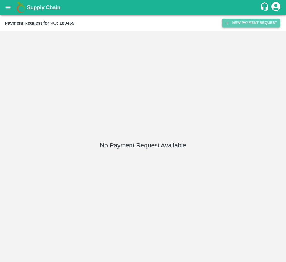
click at [256, 25] on button "New Payment Request" at bounding box center [251, 23] width 58 height 9
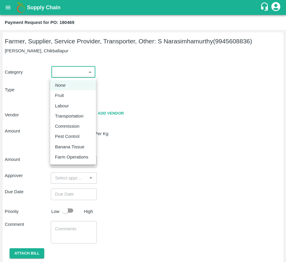
drag, startPoint x: 65, startPoint y: 71, endPoint x: 73, endPoint y: 97, distance: 27.7
click at [73, 97] on body "Supply Chain Payment Request for PO: 180469 Farmer, Supplier, Service Provider,…" at bounding box center [143, 131] width 286 height 262
click at [73, 97] on div "Fruit" at bounding box center [73, 95] width 36 height 7
type input "1"
type input "S Narasimhamurthy - 9945608836(Farmer, Supplier, Service Provider, Transporter,…"
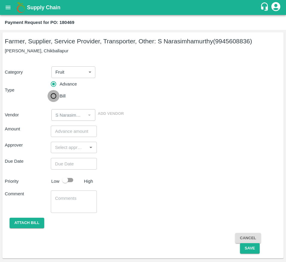
click at [53, 100] on input "Bill" at bounding box center [54, 96] width 12 height 12
radio input "true"
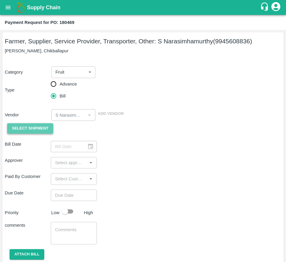
click at [43, 132] on span "Select Shipment" at bounding box center [30, 128] width 36 height 7
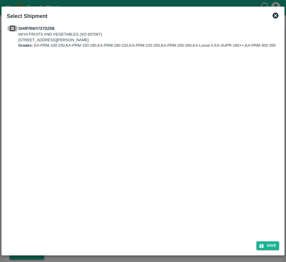
click at [10, 30] on input "checkbox" at bounding box center [12, 28] width 11 height 7
checkbox input "true"
click at [260, 246] on icon "submit" at bounding box center [262, 246] width 4 height 4
type input "13/10/2025"
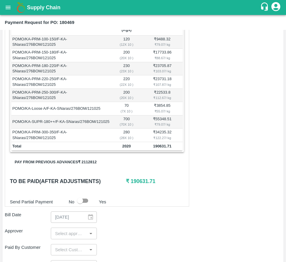
scroll to position [126, 0]
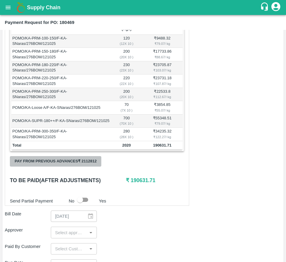
click at [77, 166] on button "Pay from previous advances ₹ 2112812" at bounding box center [55, 161] width 91 height 10
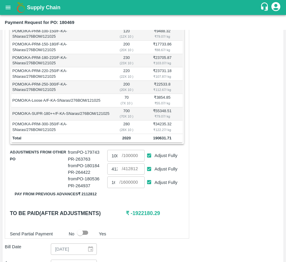
scroll to position [134, 0]
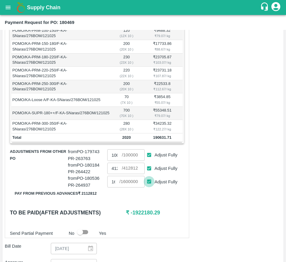
click at [149, 183] on input "Adjust Fully" at bounding box center [149, 181] width 11 height 11
checkbox input "false"
type input "0"
click at [150, 174] on input "Adjust Fully" at bounding box center [149, 168] width 11 height 11
checkbox input "false"
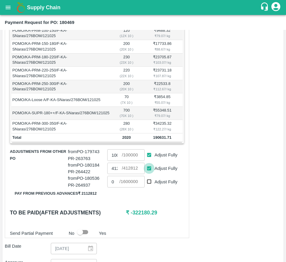
type input "0"
click at [148, 161] on input "Adjust Fully" at bounding box center [149, 154] width 11 height 11
checkbox input "false"
type input "0"
click at [115, 174] on input "0" at bounding box center [114, 168] width 14 height 11
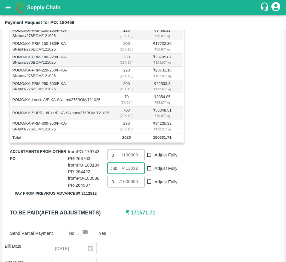
scroll to position [0, 9]
type input "190600"
click at [156, 217] on h6 "₹ 31.71" at bounding box center [155, 212] width 58 height 8
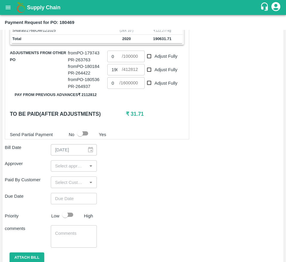
scroll to position [234, 0]
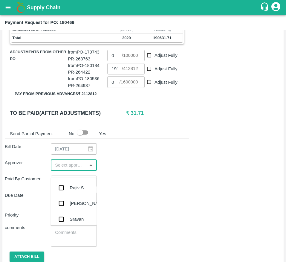
click at [64, 169] on input "input" at bounding box center [69, 165] width 33 height 8
type input "MUK"
click at [65, 188] on input "checkbox" at bounding box center [61, 188] width 12 height 12
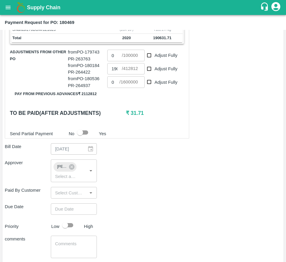
click at [109, 211] on div "Due Date ​" at bounding box center [143, 208] width 276 height 11
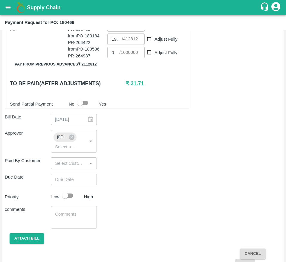
scroll to position [271, 0]
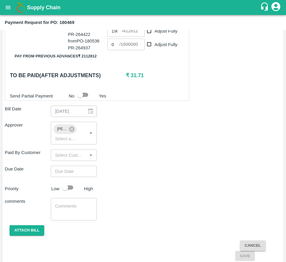
type input "DD/MM/YYYY hh:mm aa"
click at [75, 177] on input "DD/MM/YYYY hh:mm aa" at bounding box center [72, 171] width 42 height 11
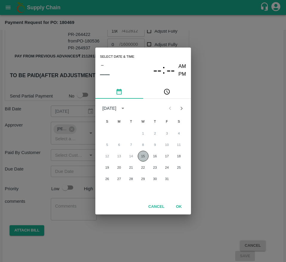
click at [141, 157] on button "15" at bounding box center [143, 156] width 11 height 11
type input "15/10/2025 12:00 AM"
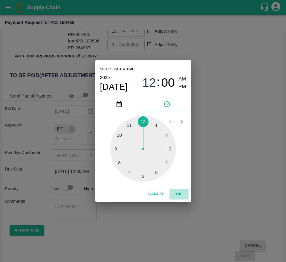
click at [180, 192] on button "OK" at bounding box center [178, 194] width 19 height 10
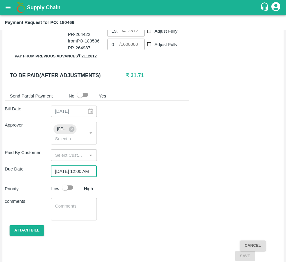
scroll to position [0, 0]
click at [69, 193] on input "checkbox" at bounding box center [65, 187] width 34 height 11
checkbox input "true"
click at [24, 236] on button "Attach bill" at bounding box center [27, 230] width 35 height 10
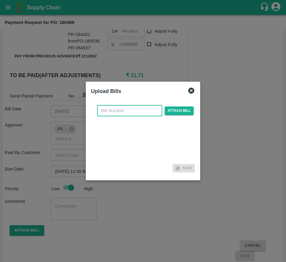
click at [127, 109] on input "text" at bounding box center [129, 110] width 65 height 11
type input "180469"
click at [179, 116] on div "180469 ​ Attach bill" at bounding box center [143, 130] width 104 height 61
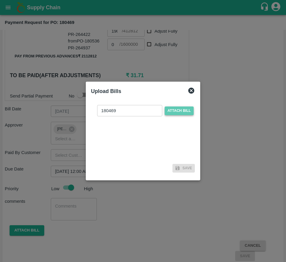
click at [181, 112] on span "Attach bill" at bounding box center [179, 110] width 29 height 9
click at [0, 0] on input "Attach bill" at bounding box center [0, 0] width 0 height 0
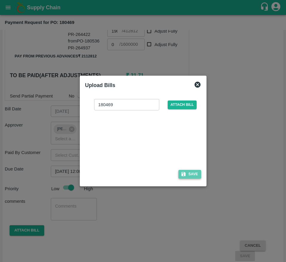
click at [190, 174] on button "Save" at bounding box center [189, 174] width 23 height 9
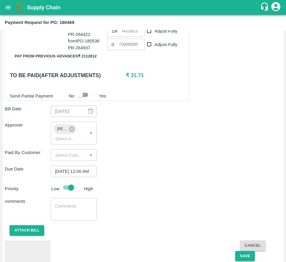
scroll to position [306, 0]
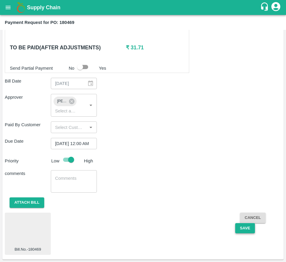
click at [242, 232] on button "Save" at bounding box center [245, 228] width 20 height 10
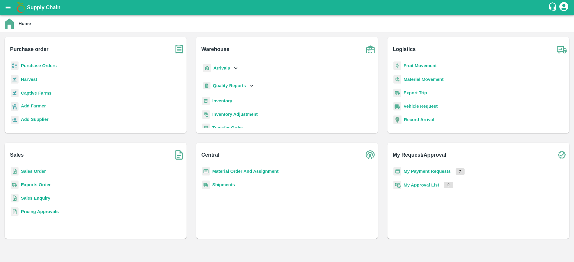
click at [48, 66] on b "Purchase Orders" at bounding box center [39, 65] width 36 height 5
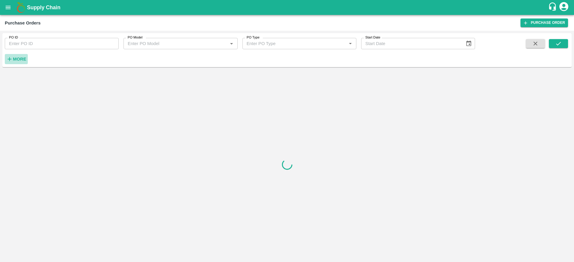
click at [15, 56] on h6 "More" at bounding box center [19, 59] width 13 height 8
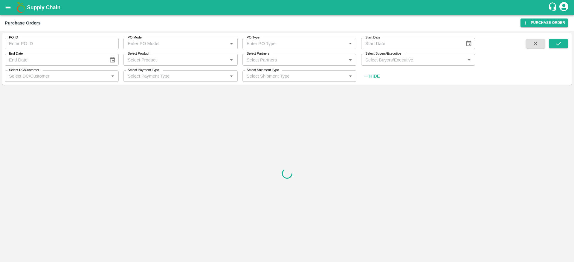
click at [399, 57] on input "Select Buyers/Executive" at bounding box center [413, 60] width 100 height 8
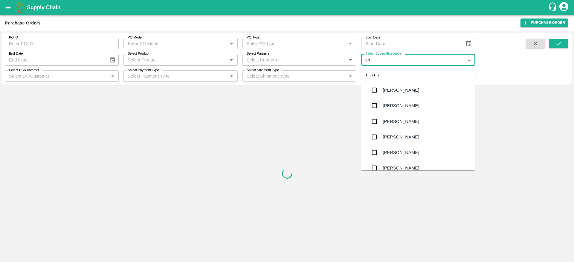
type input "s"
type input "lava"
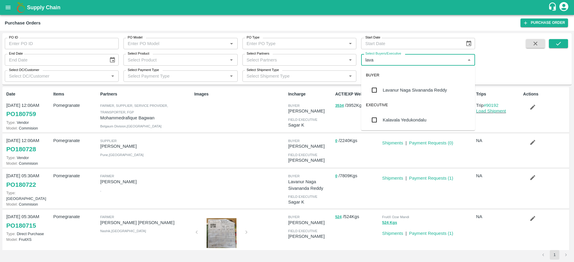
click at [417, 96] on div "Lavanur Naga Sivananda Reddy" at bounding box center [418, 91] width 114 height 16
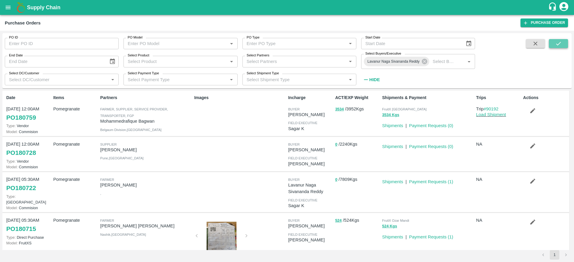
click at [563, 42] on button "submit" at bounding box center [558, 43] width 19 height 9
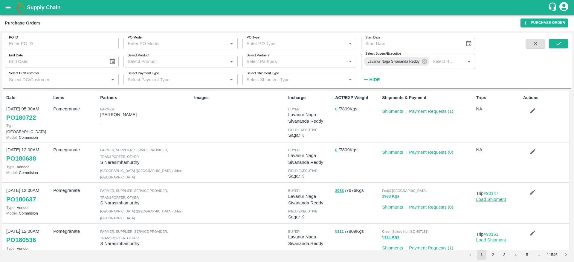
click at [168, 124] on div "Partners [PERSON_NAME] [PERSON_NAME] ," at bounding box center [145, 116] width 94 height 48
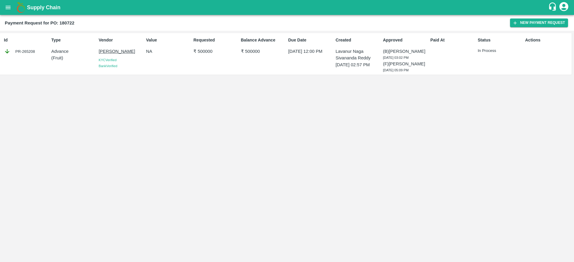
click at [485, 51] on p "In Process" at bounding box center [500, 51] width 45 height 6
click at [12, 9] on button "open drawer" at bounding box center [8, 8] width 14 height 14
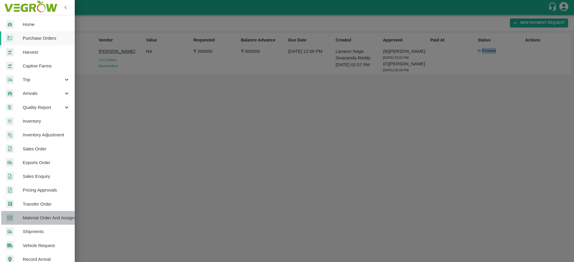
click at [42, 213] on link "Material Order And Assignment" at bounding box center [37, 218] width 75 height 14
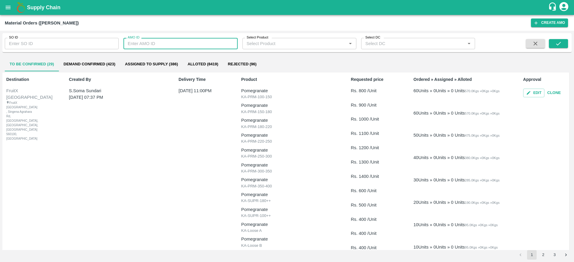
click at [175, 45] on input "AMO ID" at bounding box center [180, 43] width 114 height 11
type input "333551"
click at [563, 40] on button "submit" at bounding box center [558, 43] width 19 height 9
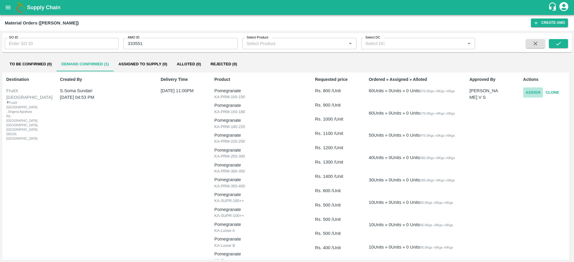
click at [533, 91] on button "Assign" at bounding box center [533, 93] width 20 height 10
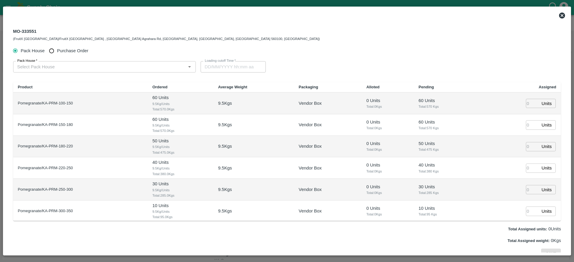
type input "17/10/2025 11:00 PM"
click at [51, 49] on input "Purchase Order" at bounding box center [51, 50] width 11 height 11
radio input "true"
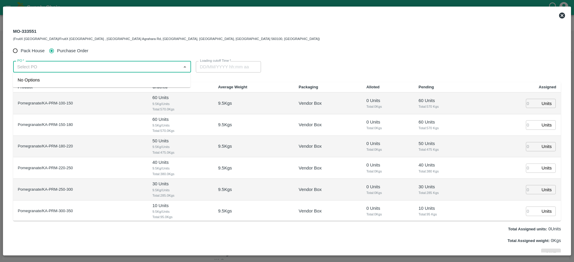
click at [51, 67] on input "PO   *" at bounding box center [97, 67] width 164 height 8
click at [67, 80] on div "PO-180722(Manjunath L R-9141876780)" at bounding box center [66, 80] width 96 height 7
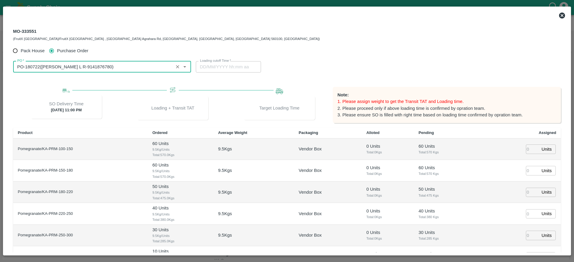
type input "PO-180722(Manjunath L R-9141876780)"
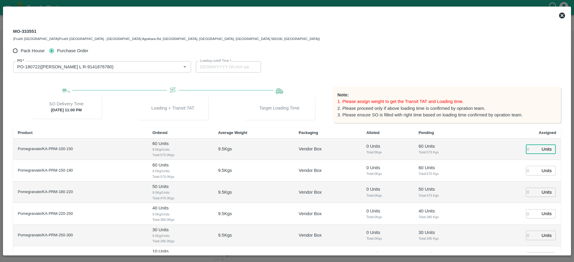
click at [530, 152] on input "number" at bounding box center [532, 149] width 13 height 9
type input "59"
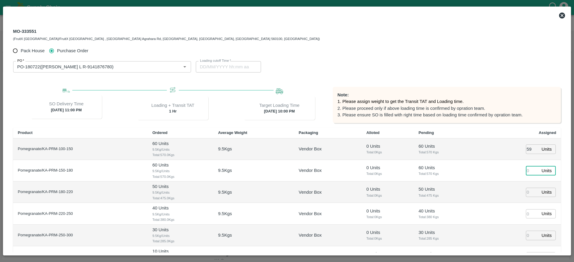
type input "17/10/2025 10:00 PM"
click at [529, 169] on input "number" at bounding box center [532, 170] width 13 height 9
type input "81"
click at [528, 191] on input "number" at bounding box center [532, 192] width 13 height 9
type input "91"
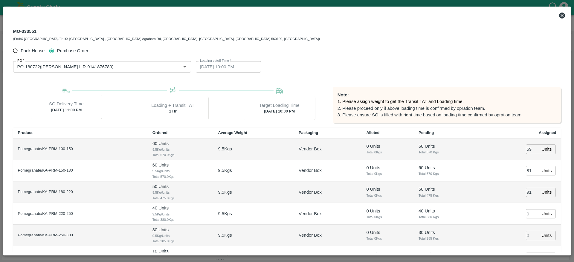
click at [474, 189] on td "50 Units Total: 475 Kgs" at bounding box center [446, 193] width 64 height 22
type input "17/10/2025 08:00 PM"
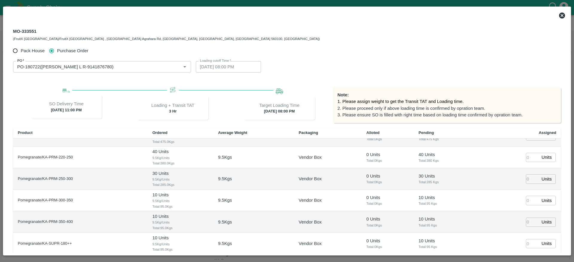
scroll to position [57, 0]
click at [526, 161] on input "number" at bounding box center [532, 156] width 13 height 9
type input "63"
type input "17/10/2025 09:00 PM"
click at [528, 178] on input "number" at bounding box center [532, 178] width 13 height 9
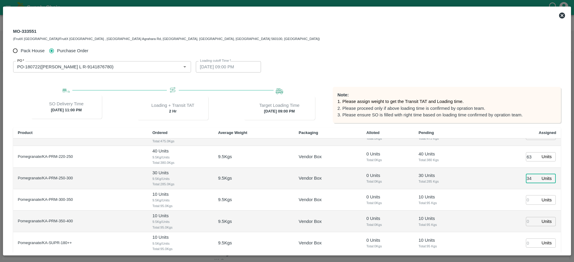
type input "34"
click at [526, 198] on input "number" at bounding box center [532, 199] width 13 height 9
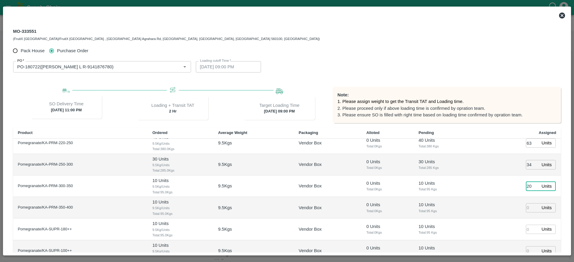
scroll to position [71, 0]
type input "20"
click at [526, 228] on input "number" at bounding box center [532, 228] width 13 height 9
type input "22"
click at [501, 225] on td "22 Units ​" at bounding box center [518, 229] width 83 height 22
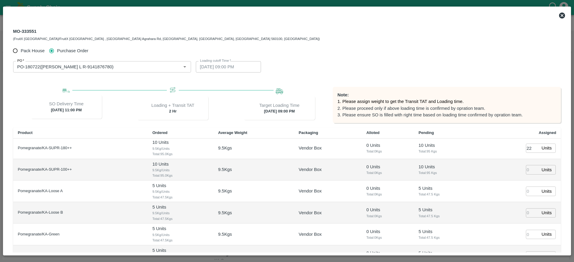
scroll to position [52, 0]
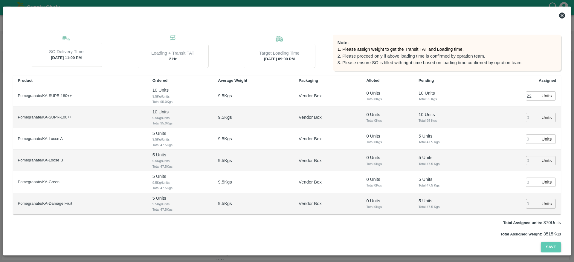
click at [543, 250] on button "Save" at bounding box center [551, 247] width 20 height 10
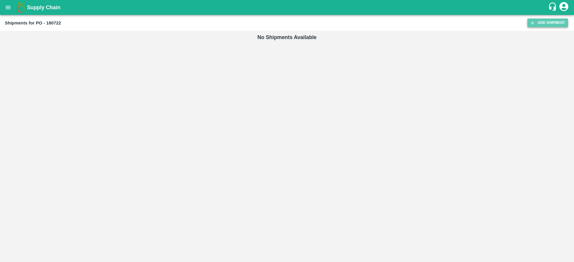
click at [547, 24] on link "Add Shipment" at bounding box center [547, 23] width 41 height 9
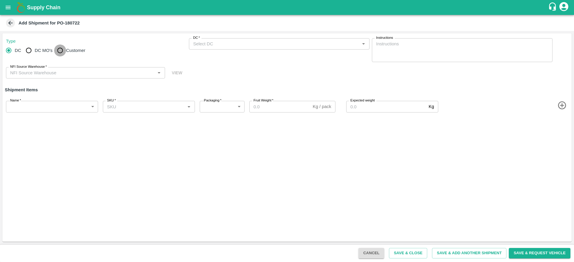
click at [61, 52] on input "Customer" at bounding box center [60, 51] width 12 height 12
radio input "true"
click at [40, 51] on span "DC MO's" at bounding box center [44, 50] width 18 height 7
click at [35, 51] on input "DC MO's" at bounding box center [29, 51] width 12 height 12
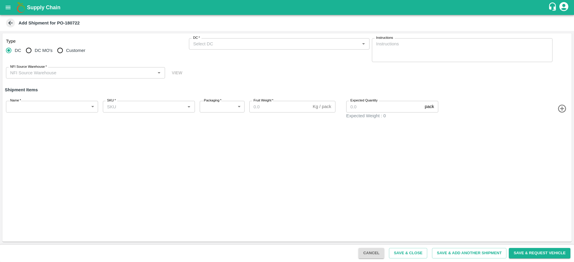
radio input "true"
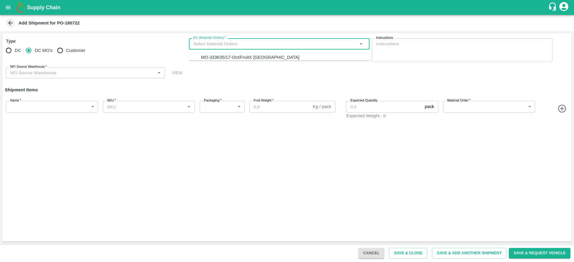
click at [242, 46] on input "DC (Material Orders)   *" at bounding box center [274, 44] width 167 height 8
click at [243, 61] on ul "MO-333635/17-Oct/FruitX [GEOGRAPHIC_DATA]" at bounding box center [279, 57] width 181 height 7
click at [238, 57] on div "MO-333635/17-Oct/FruitX [GEOGRAPHIC_DATA]" at bounding box center [250, 57] width 98 height 7
type input "MO-333635/17-Oct/FruitX [GEOGRAPHIC_DATA]"
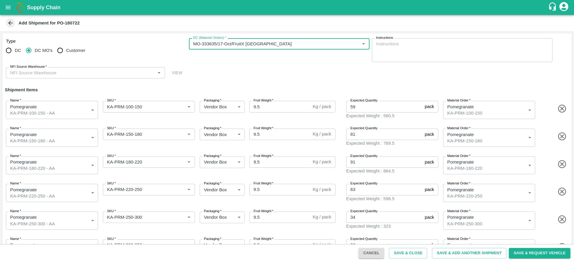
click at [75, 68] on div "NFI Source Warehouse   *" at bounding box center [85, 72] width 159 height 11
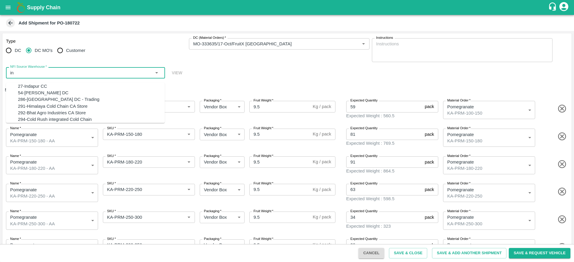
click at [62, 87] on div "27-Indapur CC" at bounding box center [91, 86] width 147 height 7
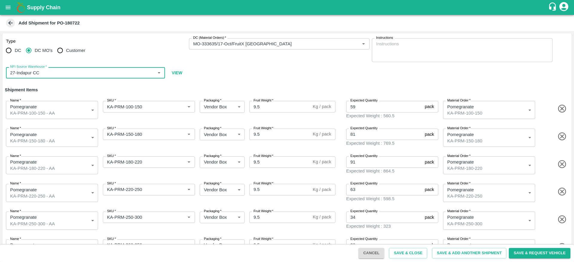
type input "27-Indapur CC"
click at [364, 76] on div "Type DC DC MO's Customer DC (Material Orders)   * DC (Material Orders)   * Inst…" at bounding box center [286, 58] width 569 height 50
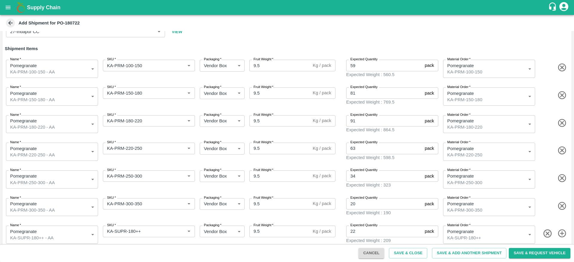
scroll to position [42, 0]
click at [545, 256] on button "Save & Request Vehicle" at bounding box center [540, 253] width 62 height 10
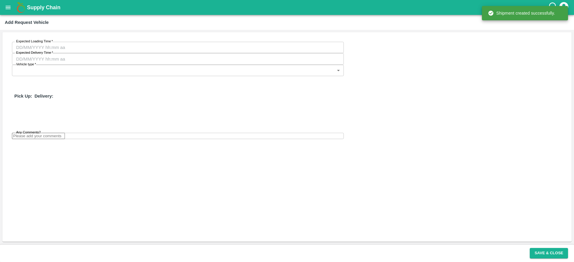
type input "17/10/2025 09:00 PM"
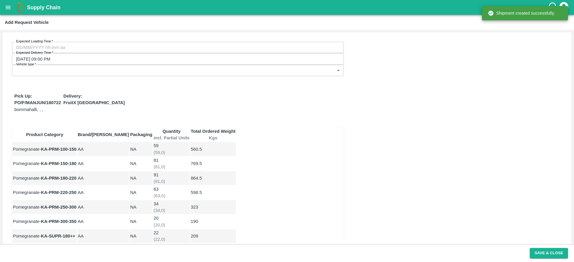
click at [67, 42] on div "Expected Loading Time   * Expected Loading Time" at bounding box center [178, 47] width 332 height 11
type input "DD/MM/YYYY hh:mm aa"
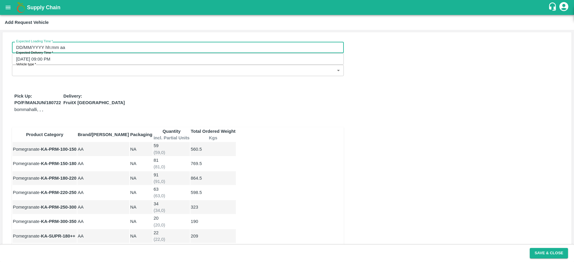
click at [65, 47] on input "DD/MM/YYYY hh:mm aa" at bounding box center [176, 47] width 328 height 11
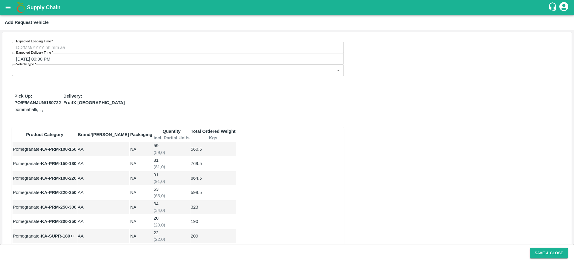
type input "15/10/2025 06:00 AM"
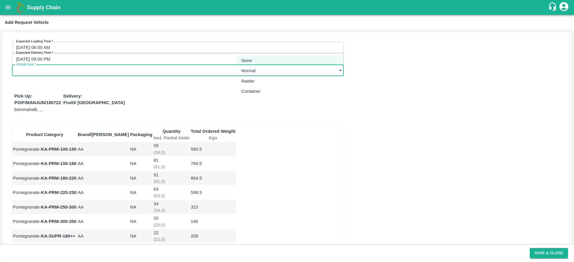
click at [316, 45] on body "Supply Chain Add Request Vehicle Expected Loading Time   * 15/10/2025 06:00 AM …" at bounding box center [287, 131] width 574 height 262
click at [259, 69] on div "Normal" at bounding box center [249, 71] width 17 height 7
type input "1"
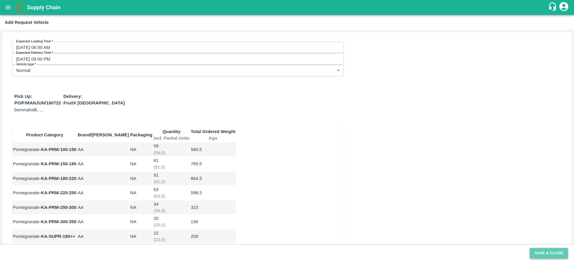
click at [547, 255] on button "Save & Close" at bounding box center [549, 253] width 38 height 10
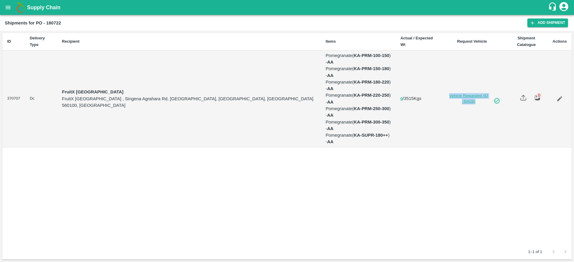
drag, startPoint x: 419, startPoint y: 58, endPoint x: 487, endPoint y: 72, distance: 69.3
click at [487, 72] on td "Vehicle Requested (ID -30426)" at bounding box center [472, 99] width 66 height 97
copy link "Vehicle Requested (ID -30426)"
